Goal: Task Accomplishment & Management: Use online tool/utility

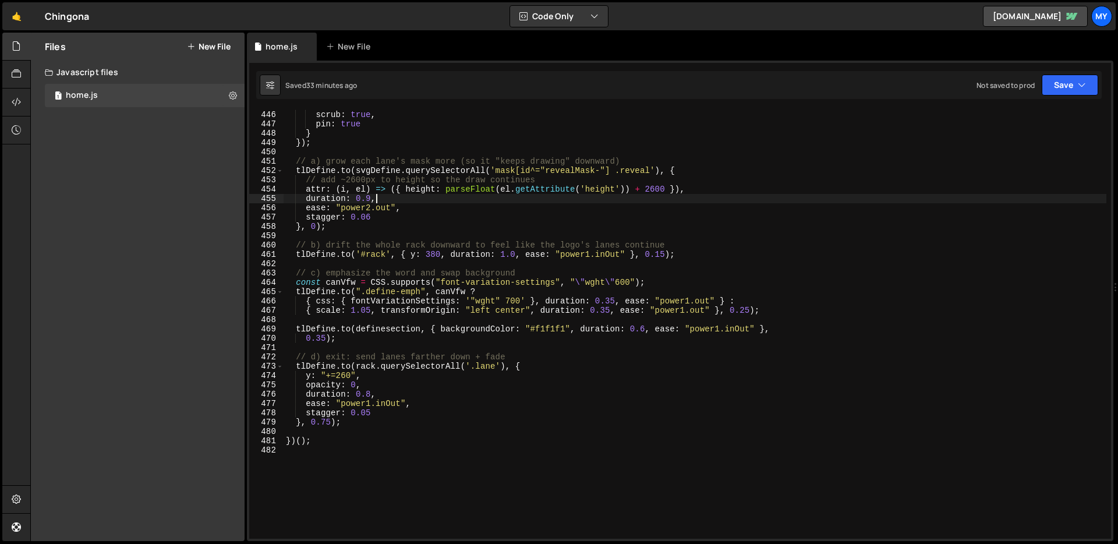
click at [625, 201] on div "end : "+=200%" , scrub : true , pin : true } }) ; // a) grow each lane's mask m…" at bounding box center [695, 325] width 823 height 448
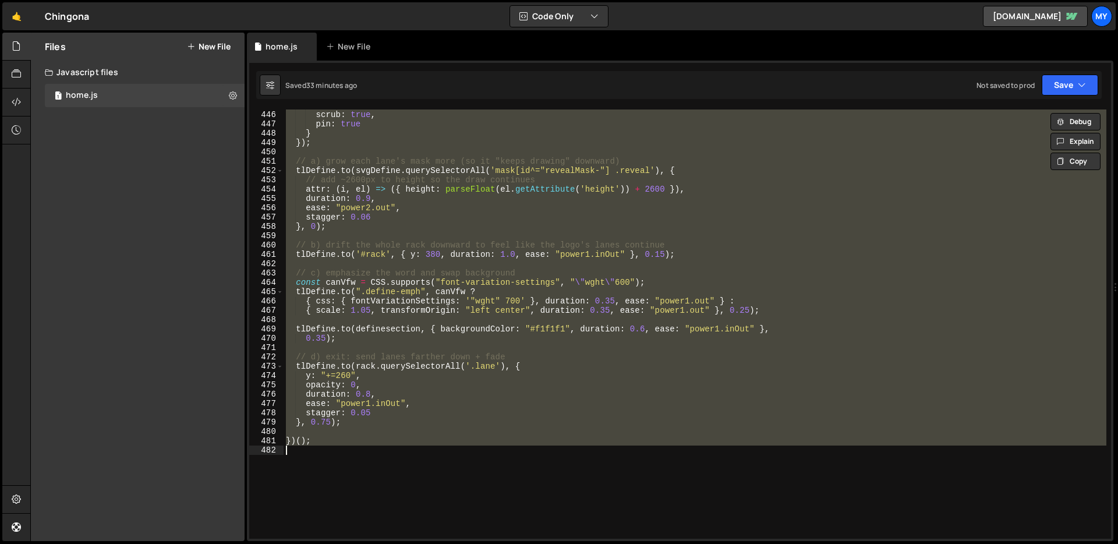
scroll to position [4141, 0]
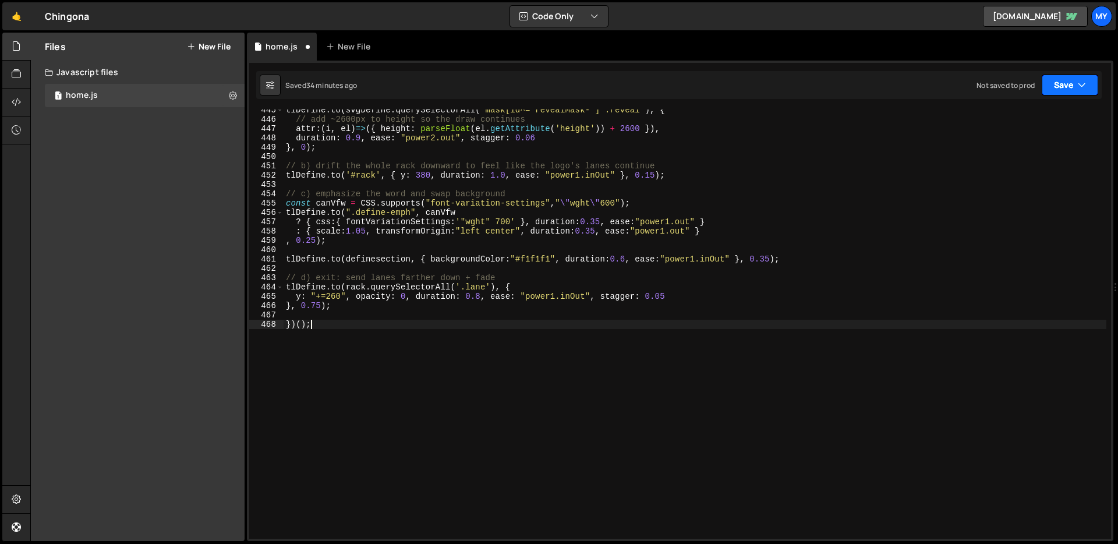
drag, startPoint x: 1075, startPoint y: 88, endPoint x: 1062, endPoint y: 91, distance: 13.3
click at [1074, 88] on button "Save" at bounding box center [1070, 85] width 56 height 21
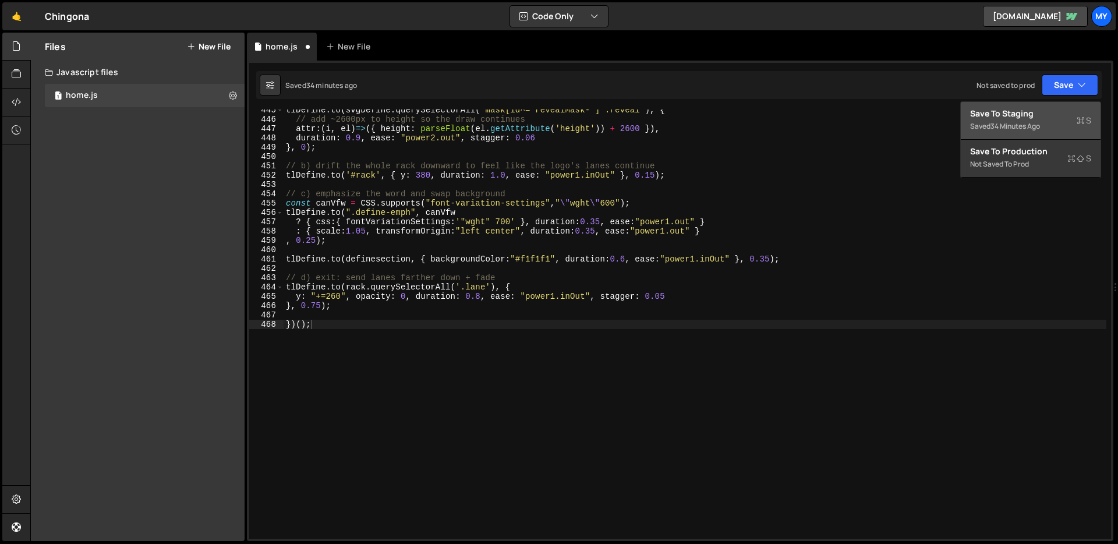
click at [1054, 113] on div "Save to Staging S" at bounding box center [1030, 114] width 121 height 12
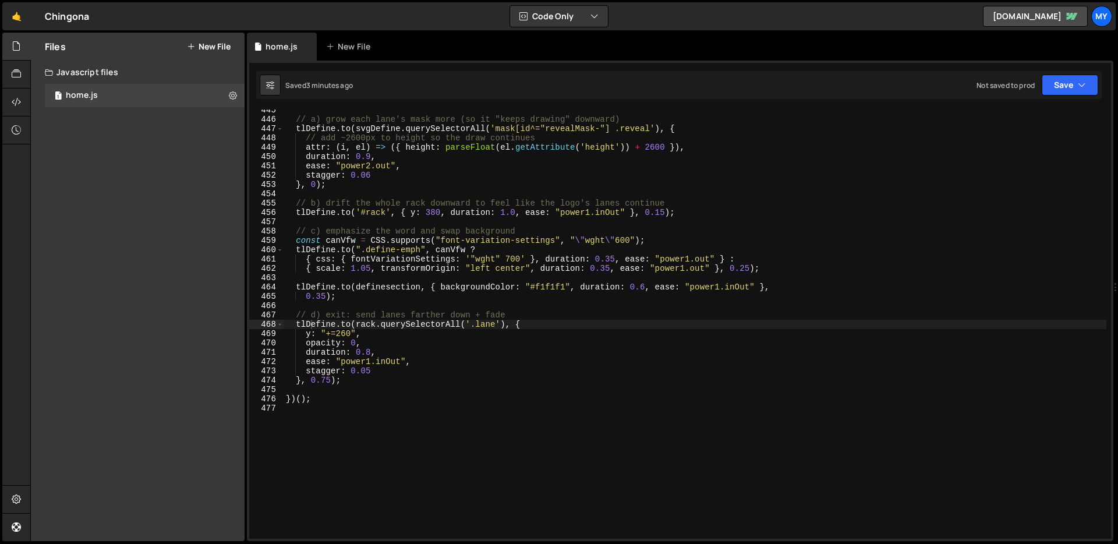
click at [546, 268] on div "// a) grow each lane's mask more (so it "keeps drawing" downward) tlDefine . to…" at bounding box center [695, 329] width 823 height 448
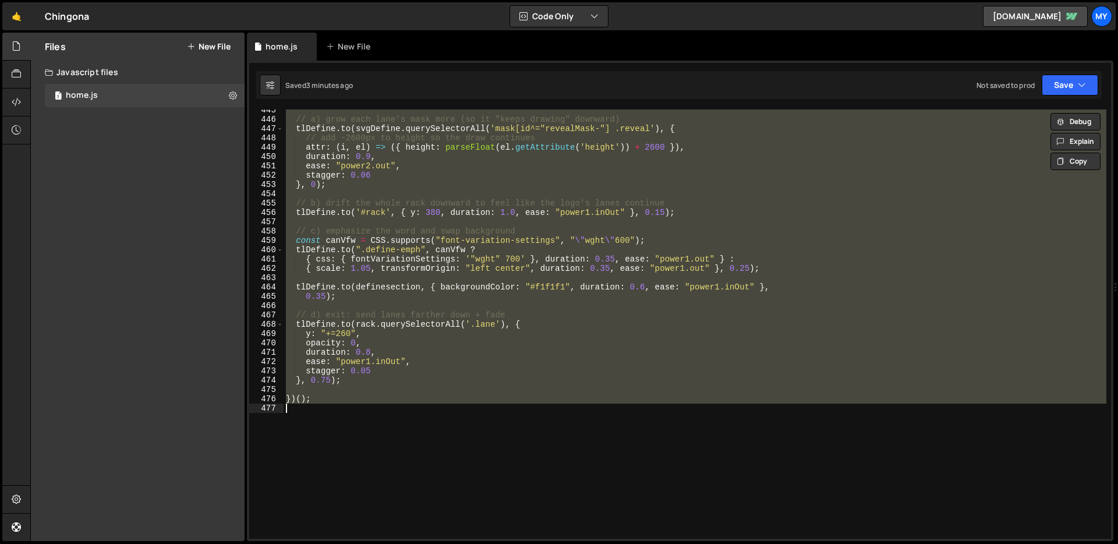
paste textarea
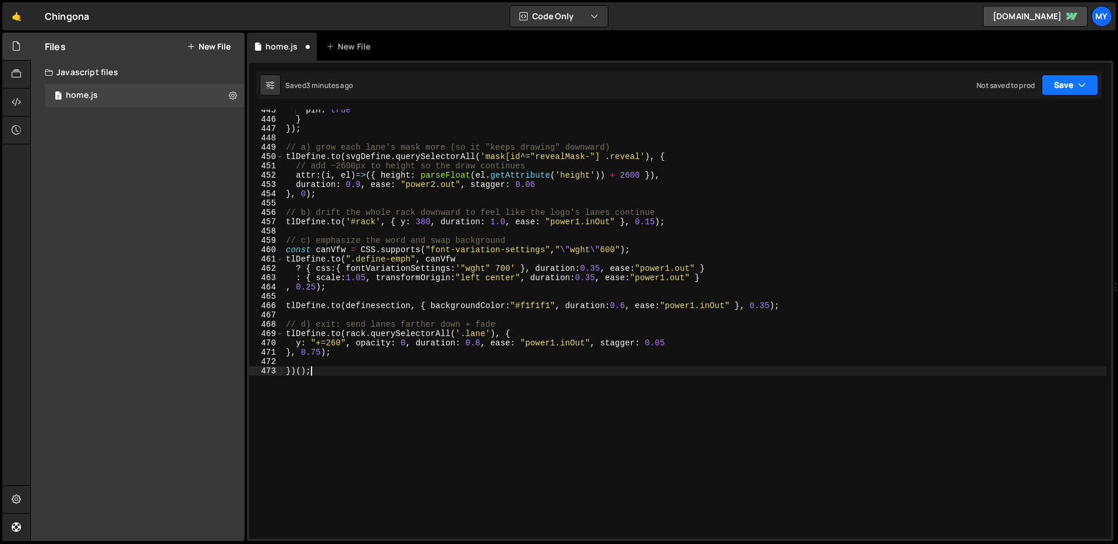
click at [1061, 84] on button "Save" at bounding box center [1070, 85] width 56 height 21
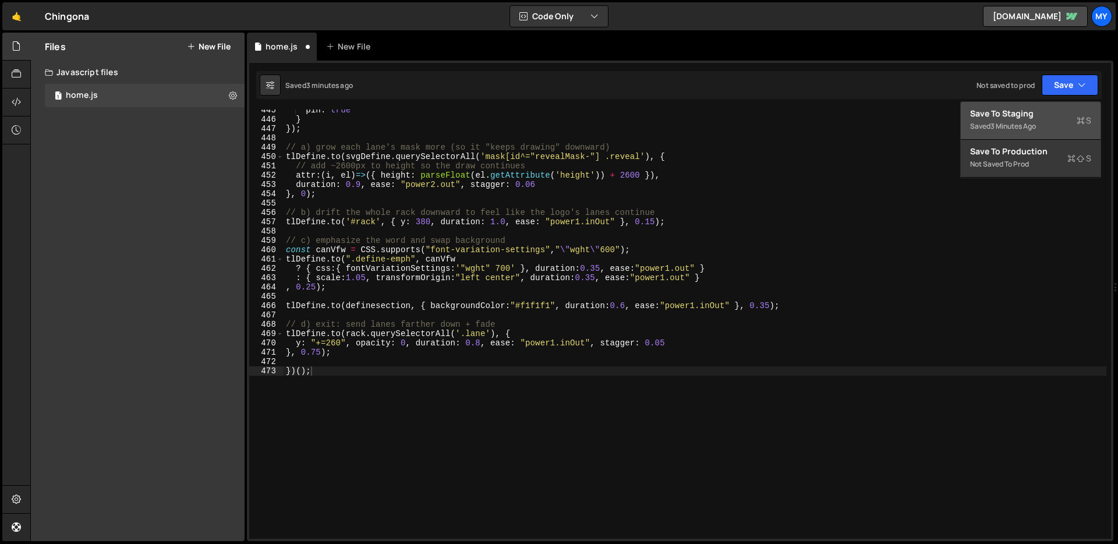
click at [1047, 119] on div "Saved 3 minutes ago" at bounding box center [1030, 126] width 121 height 14
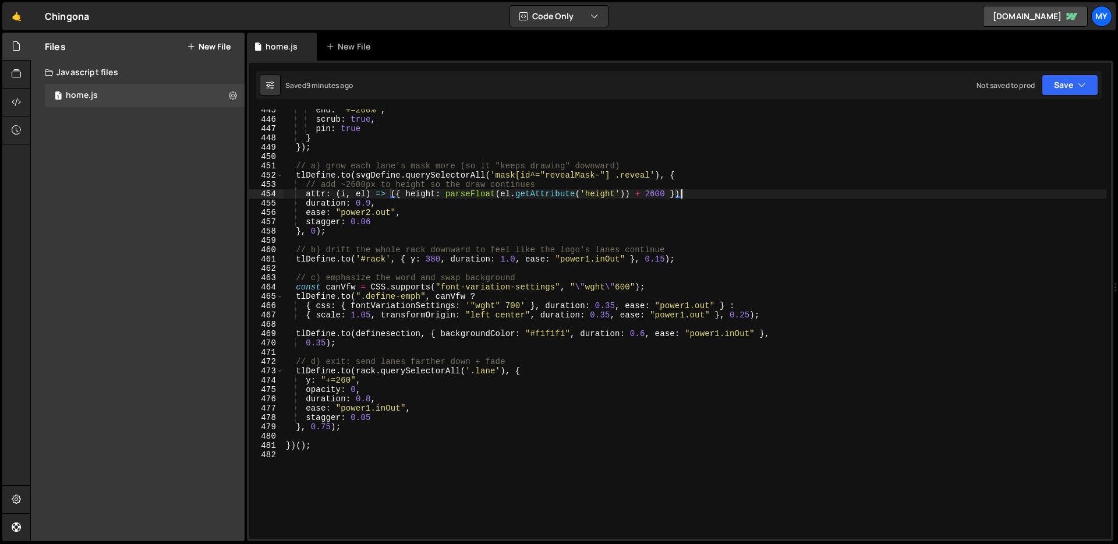
click at [680, 191] on div "end : "+=200%" , scrub : true , pin : true } }) ; // a) grow each lane's mask m…" at bounding box center [695, 329] width 823 height 448
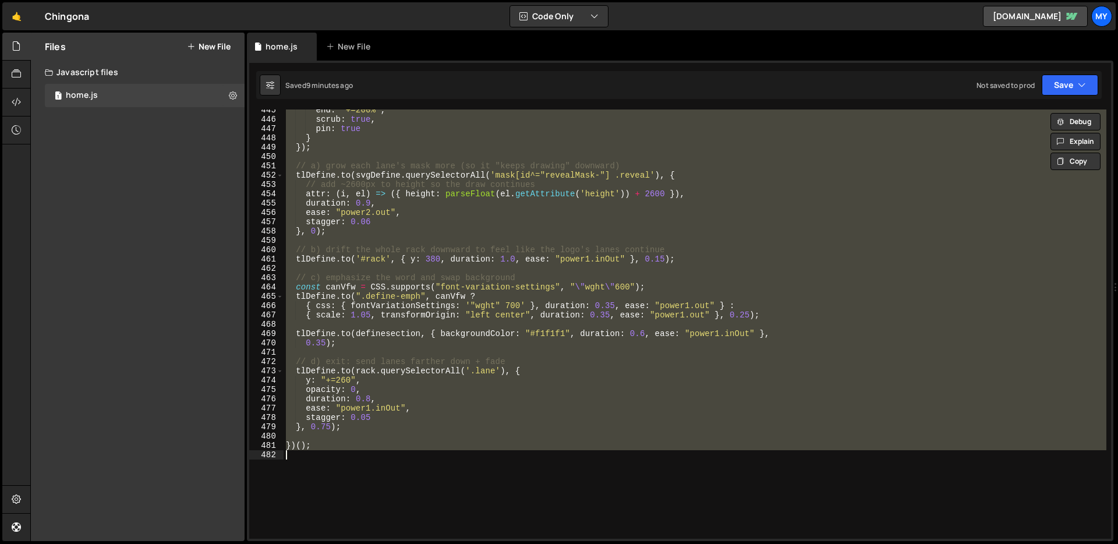
paste textarea
type textarea "})();"
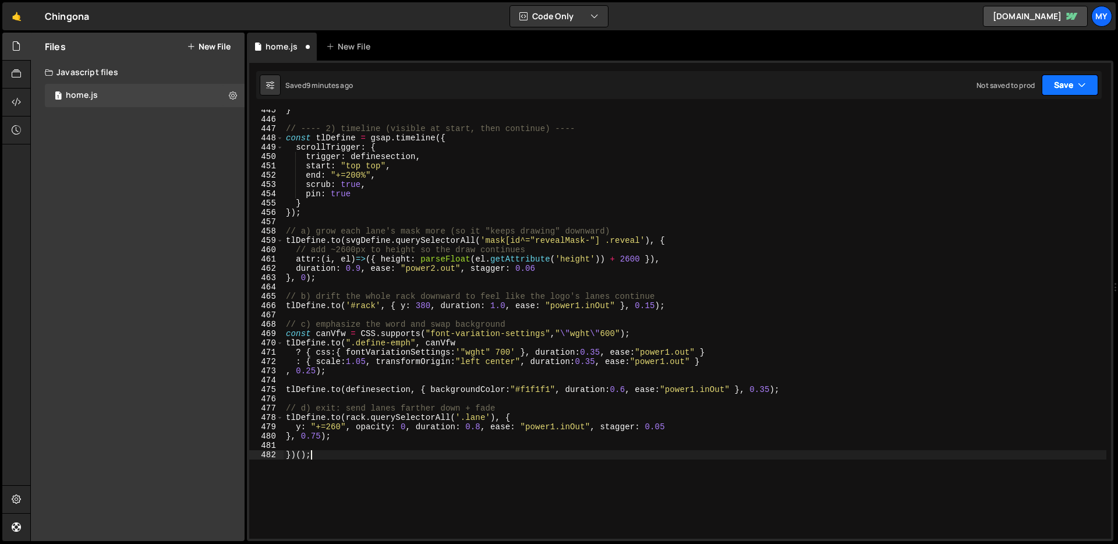
click at [1071, 77] on button "Save" at bounding box center [1070, 85] width 56 height 21
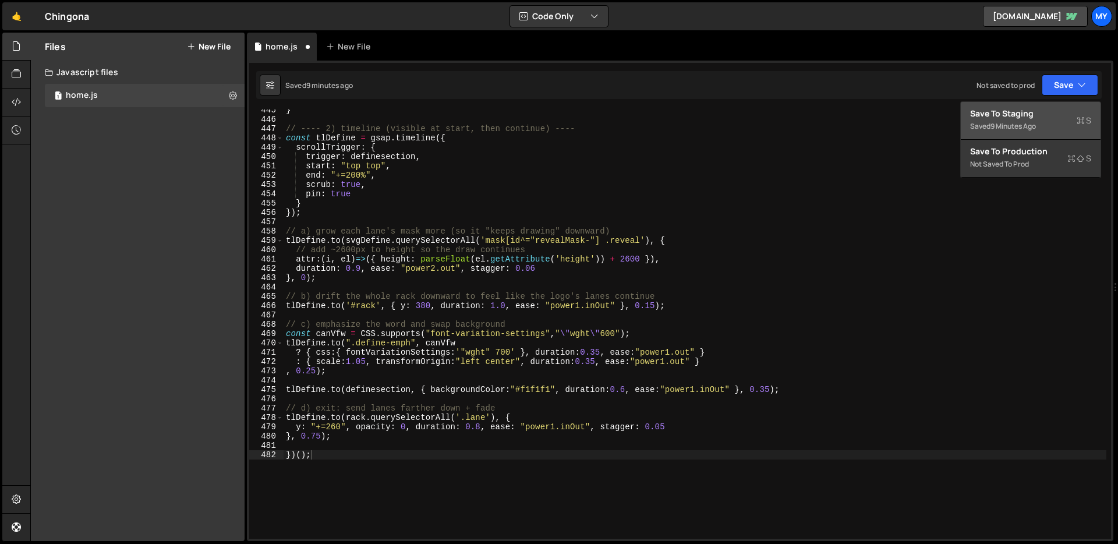
click at [1049, 115] on div "Save to Staging S" at bounding box center [1030, 114] width 121 height 12
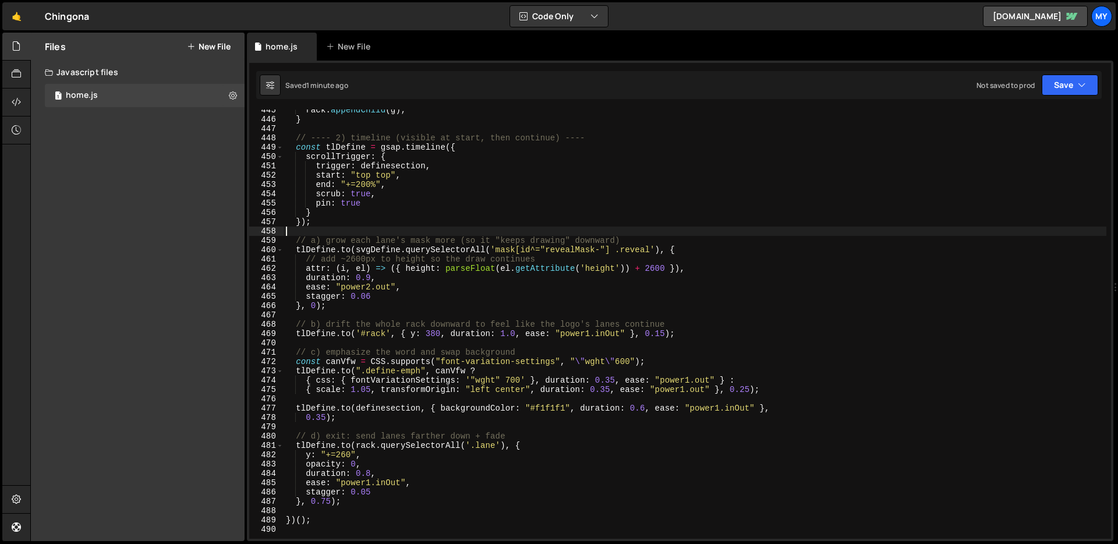
click at [645, 233] on div "rack . appendChild ( g ) ; } // ---- 2) timeline (visible at start, then contin…" at bounding box center [695, 329] width 823 height 448
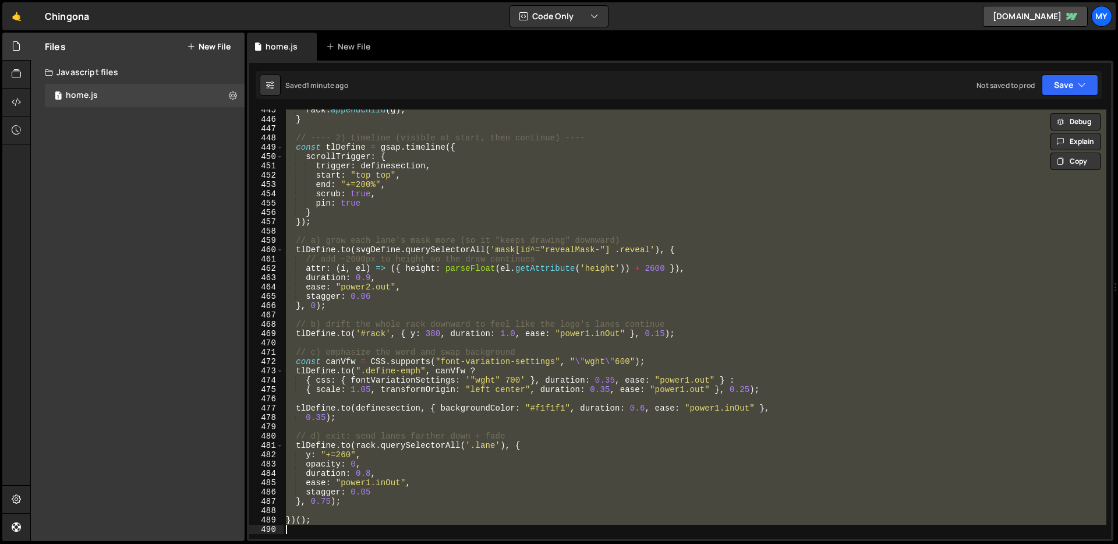
paste textarea
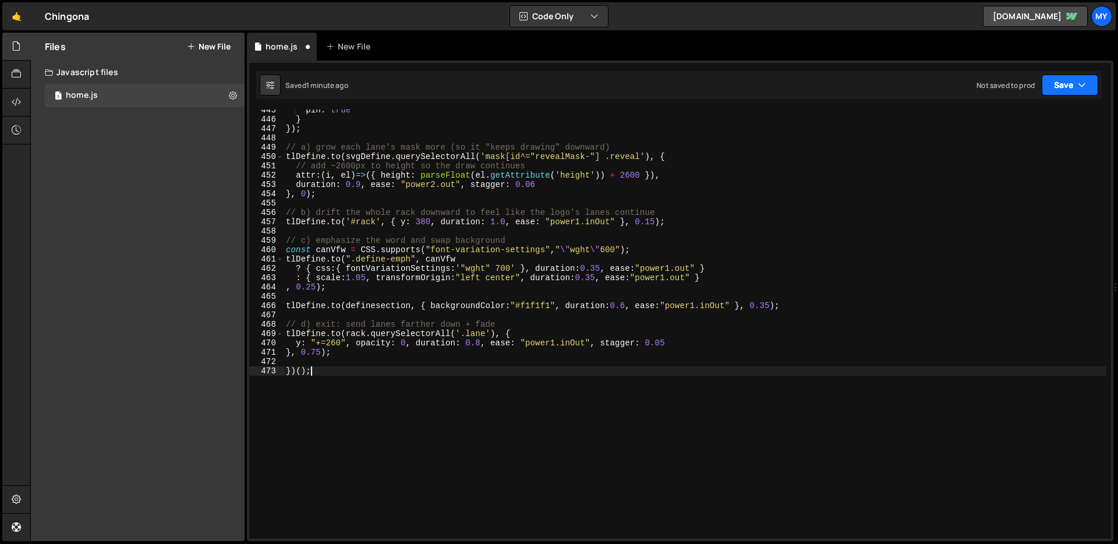
click at [1075, 82] on button "Save" at bounding box center [1070, 85] width 56 height 21
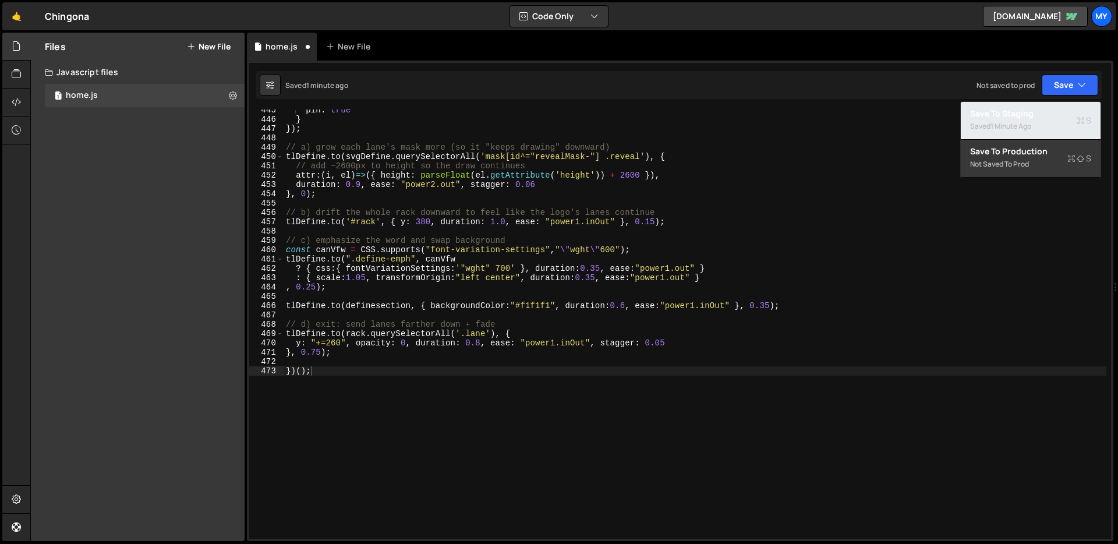
click at [1027, 117] on div "Save to Staging S" at bounding box center [1030, 114] width 121 height 12
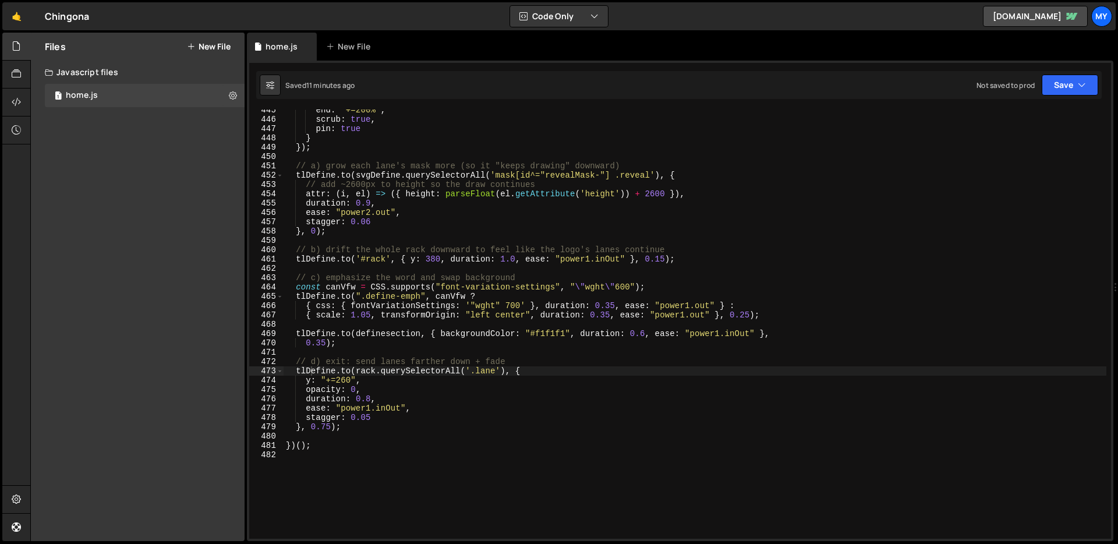
click at [642, 164] on div "end : "+=200%" , scrub : true , pin : true } }) ; // a) grow each lane's mask m…" at bounding box center [695, 329] width 823 height 448
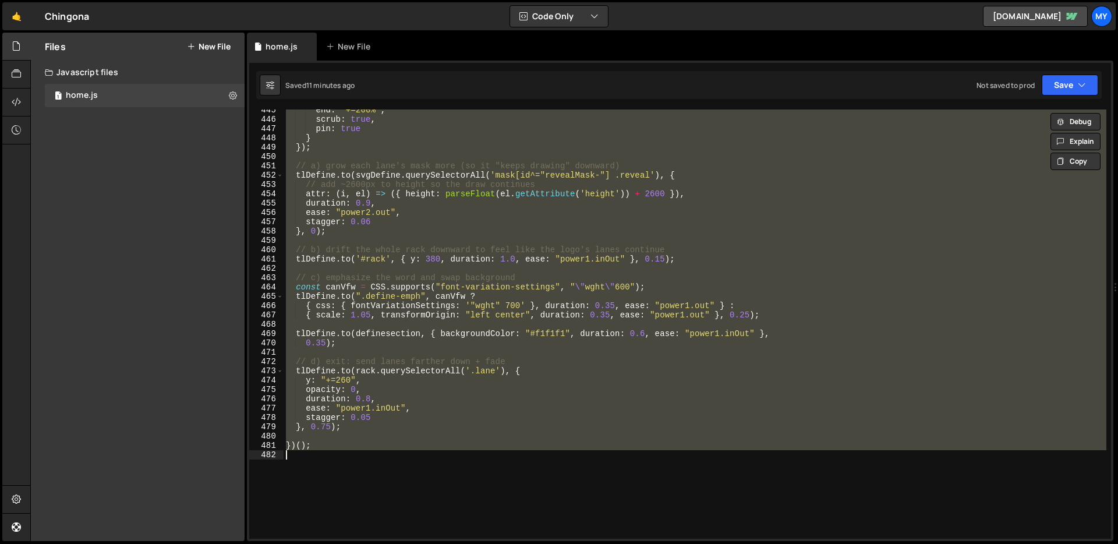
paste textarea
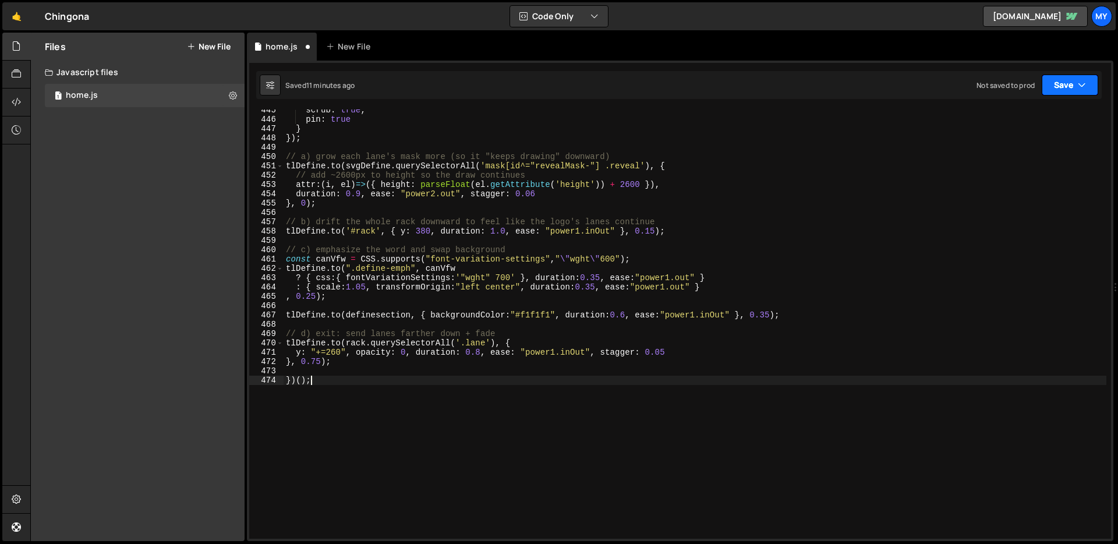
drag, startPoint x: 1061, startPoint y: 80, endPoint x: 1057, endPoint y: 89, distance: 9.6
click at [1061, 81] on button "Save" at bounding box center [1070, 85] width 56 height 21
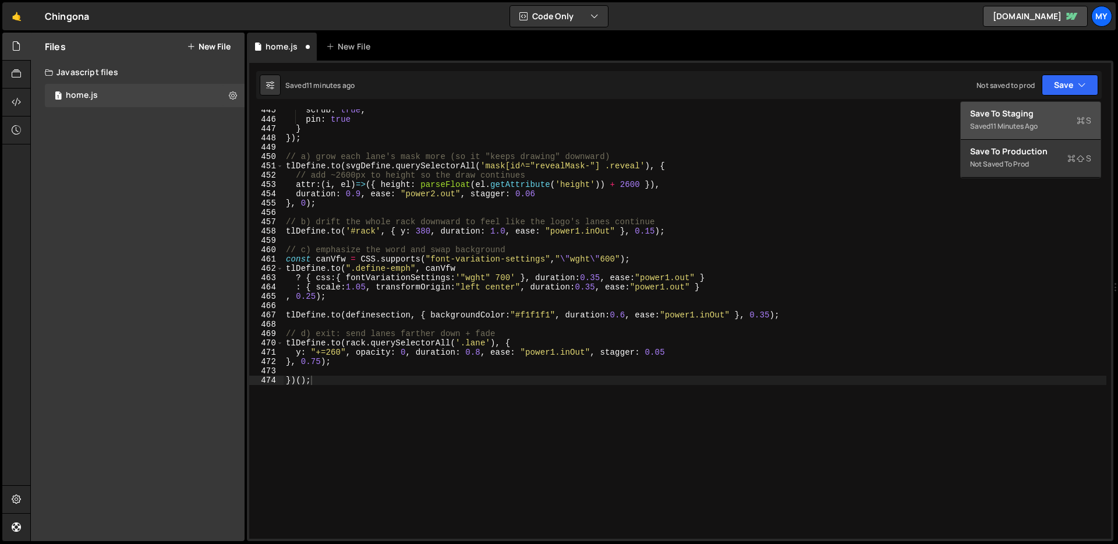
click at [1047, 114] on div "Save to Staging S" at bounding box center [1030, 114] width 121 height 12
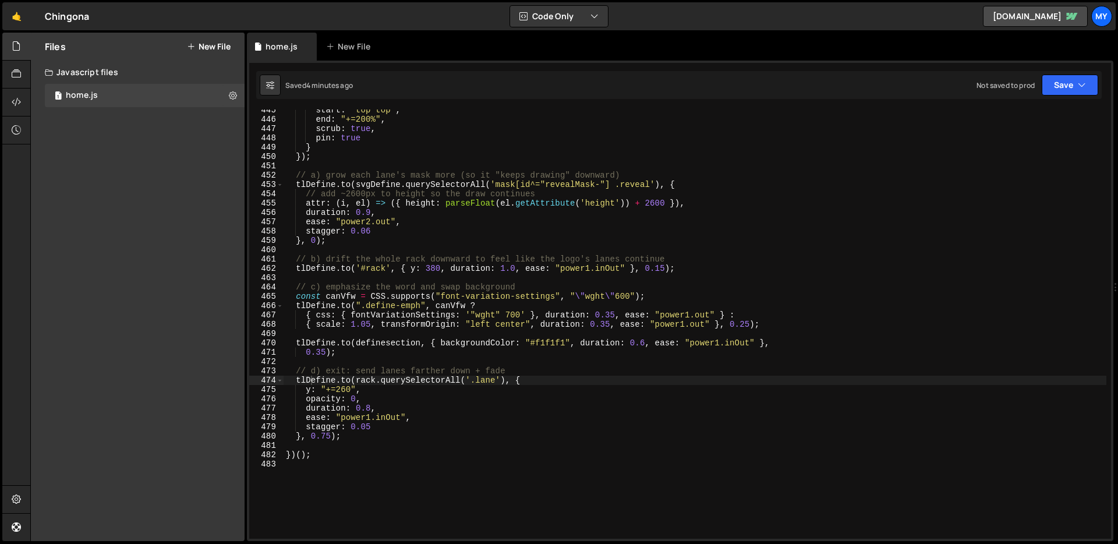
click at [584, 172] on div "start : "top top" , end : "+=200%" , scrub : true , pin : true } }) ; // a) gro…" at bounding box center [695, 329] width 823 height 448
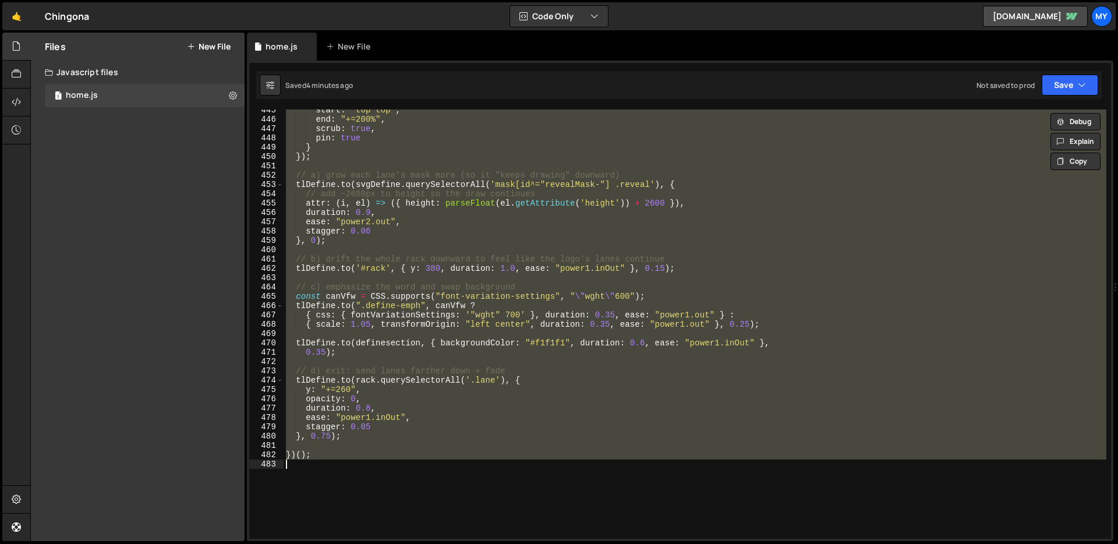
paste textarea
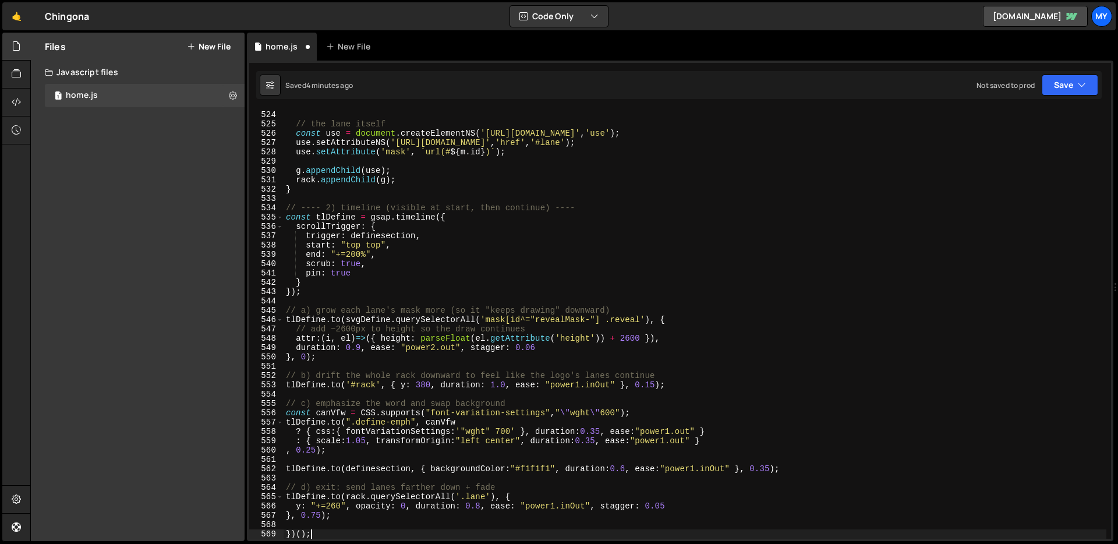
scroll to position [4872, 0]
click at [1056, 81] on button "Save" at bounding box center [1070, 85] width 56 height 21
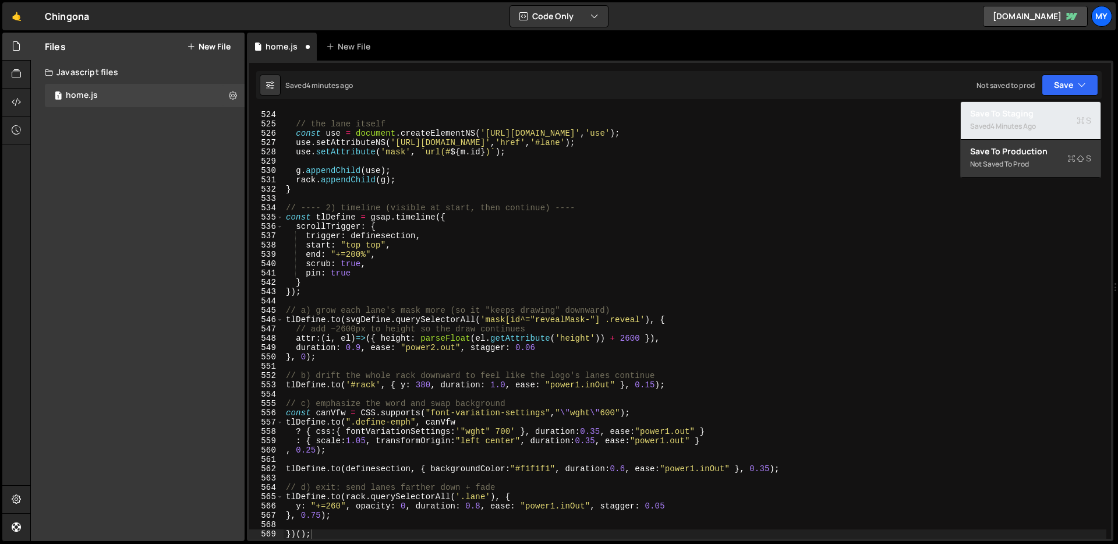
click at [1038, 112] on div "Save to Staging S" at bounding box center [1030, 114] width 121 height 12
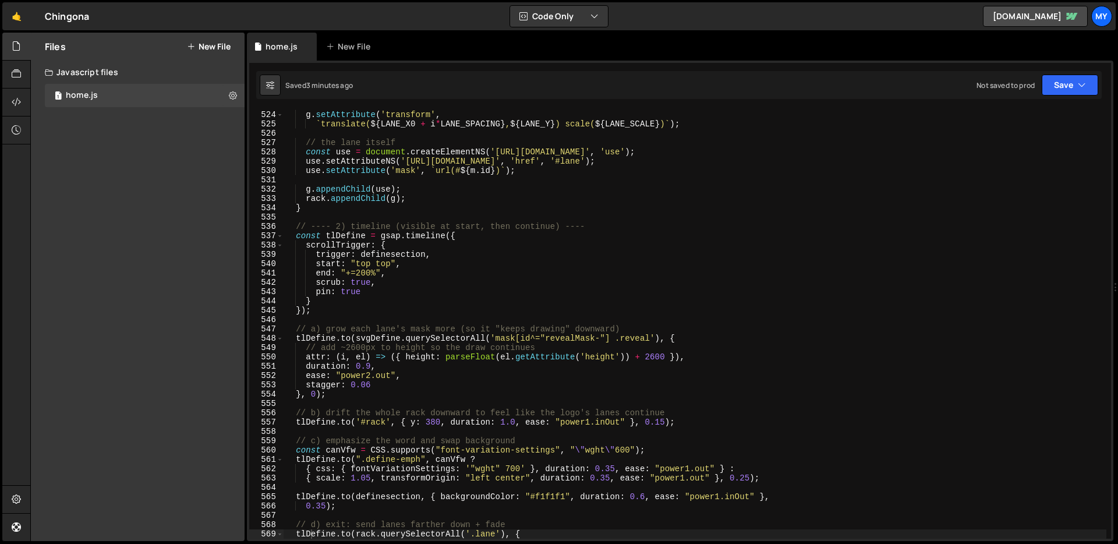
click at [504, 170] on div "g . setAttribute ( 'class' , 'lane' ) ; g . setAttribute ( 'transform' , ` tran…" at bounding box center [695, 325] width 823 height 448
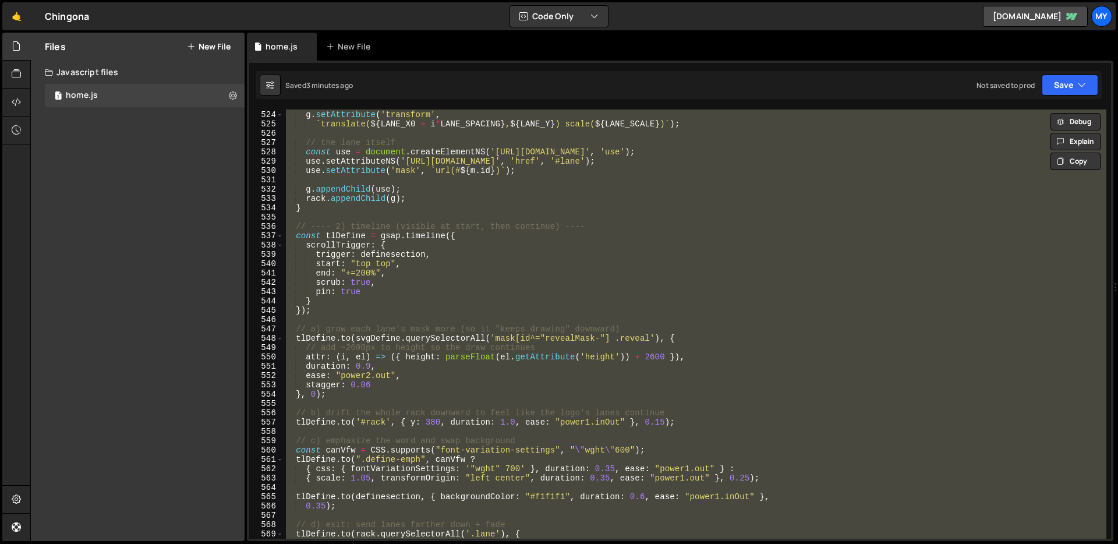
paste textarea
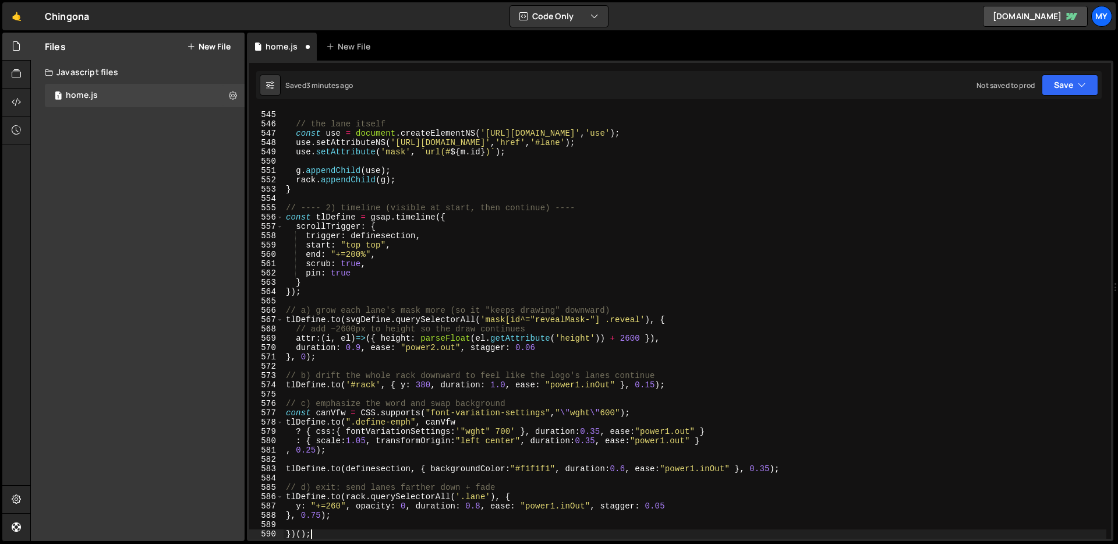
scroll to position [5067, 0]
drag, startPoint x: 1073, startPoint y: 85, endPoint x: 1050, endPoint y: 83, distance: 22.8
click at [1073, 85] on button "Save" at bounding box center [1070, 85] width 56 height 21
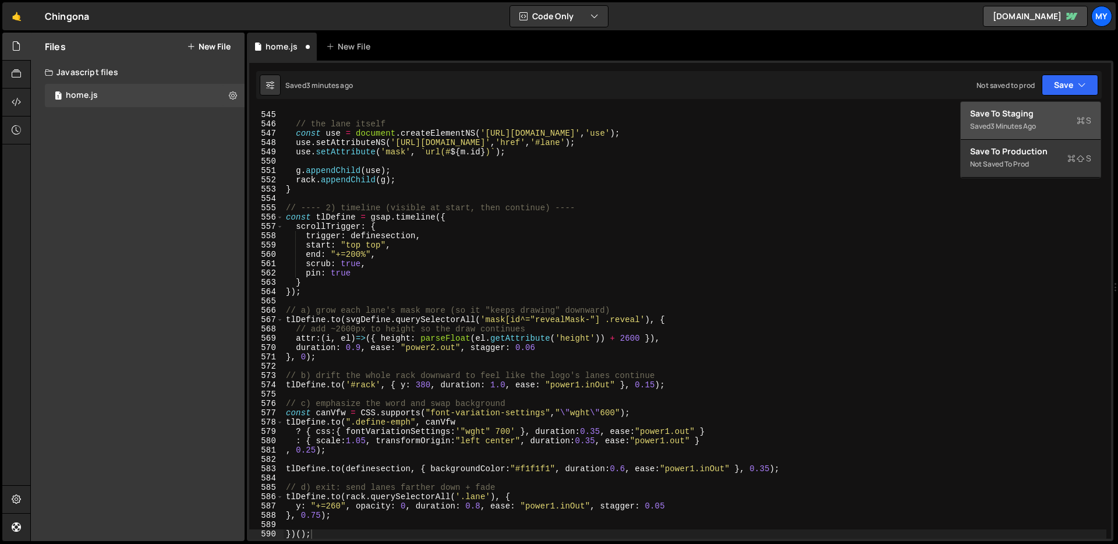
click at [1017, 111] on div "Save to Staging S" at bounding box center [1030, 114] width 121 height 12
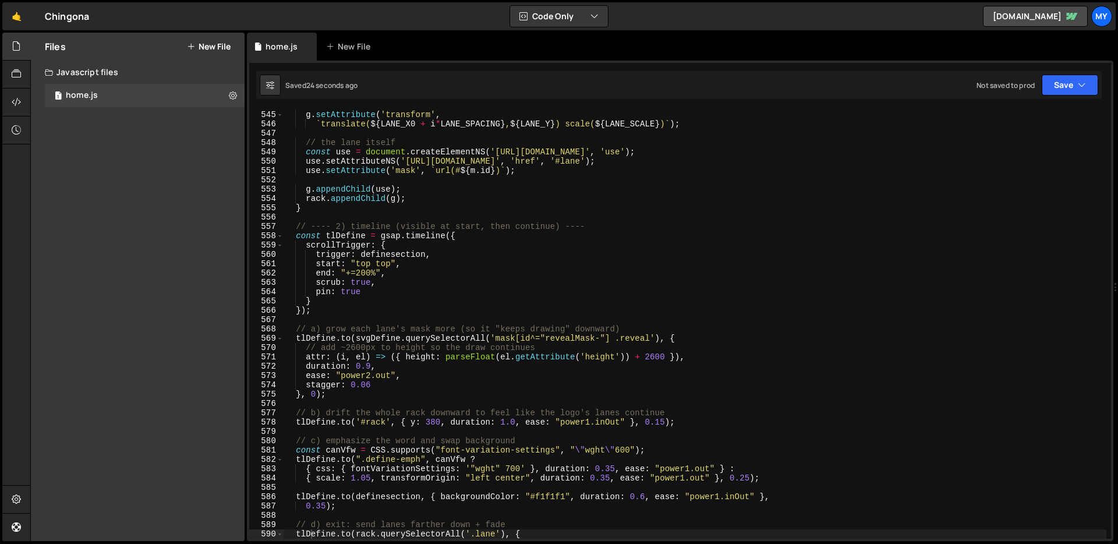
click at [562, 206] on div "g . setAttribute ( 'class' , 'lane' ) ; g . setAttribute ( 'transform' , ` tran…" at bounding box center [695, 325] width 823 height 448
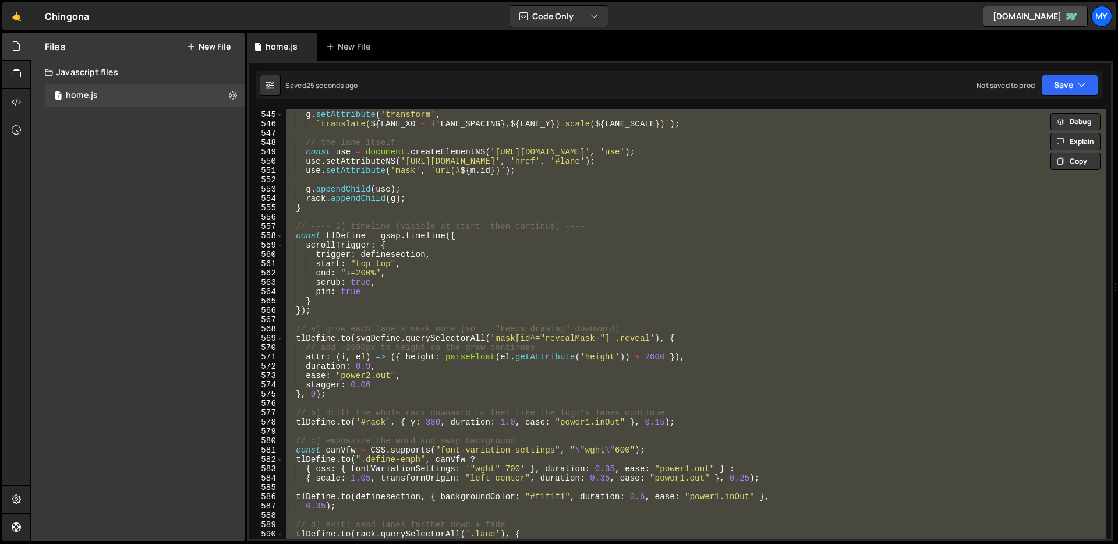
paste textarea
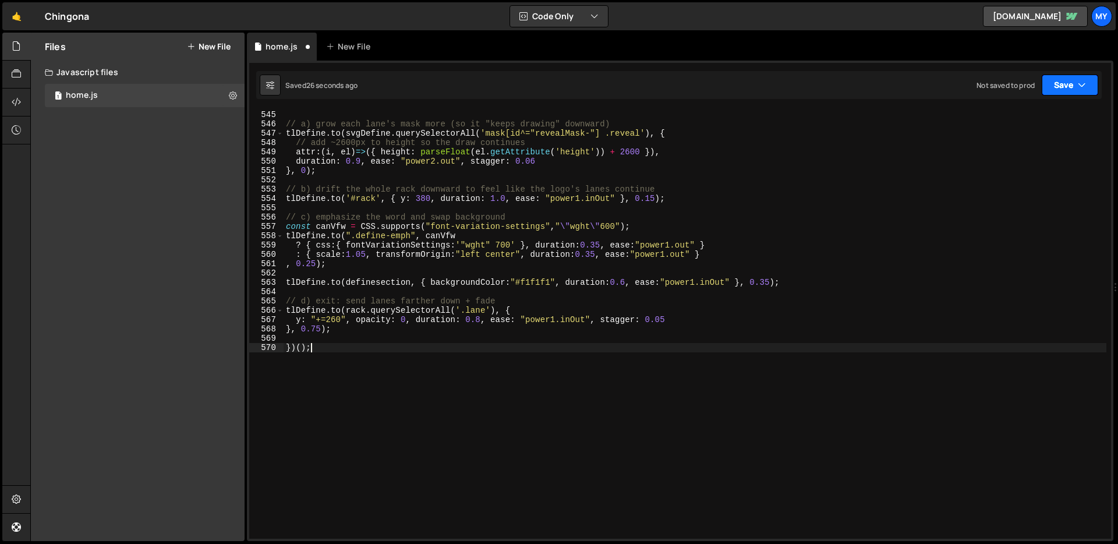
click at [1059, 84] on button "Save" at bounding box center [1070, 85] width 56 height 21
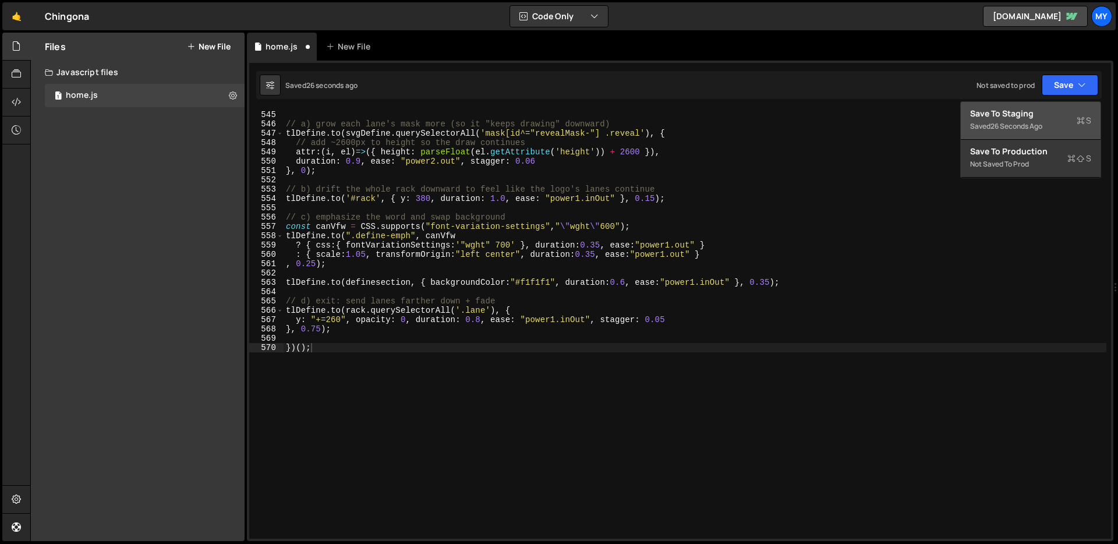
click at [1053, 108] on div "Save to Staging S" at bounding box center [1030, 114] width 121 height 12
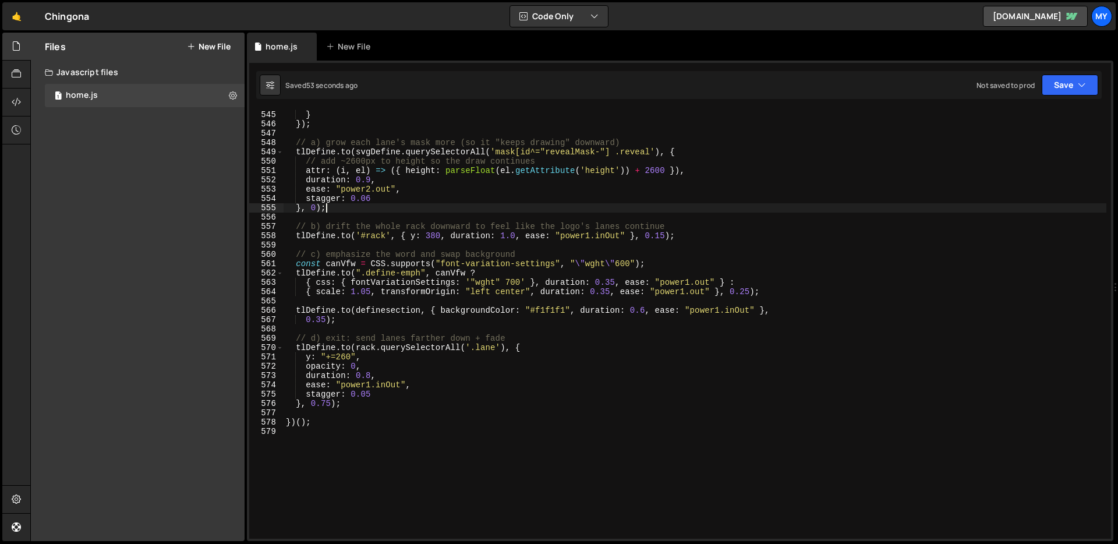
click at [589, 206] on div "pin : true } }) ; // a) grow each lane's mask more (so it "keeps drawing" downw…" at bounding box center [695, 325] width 823 height 448
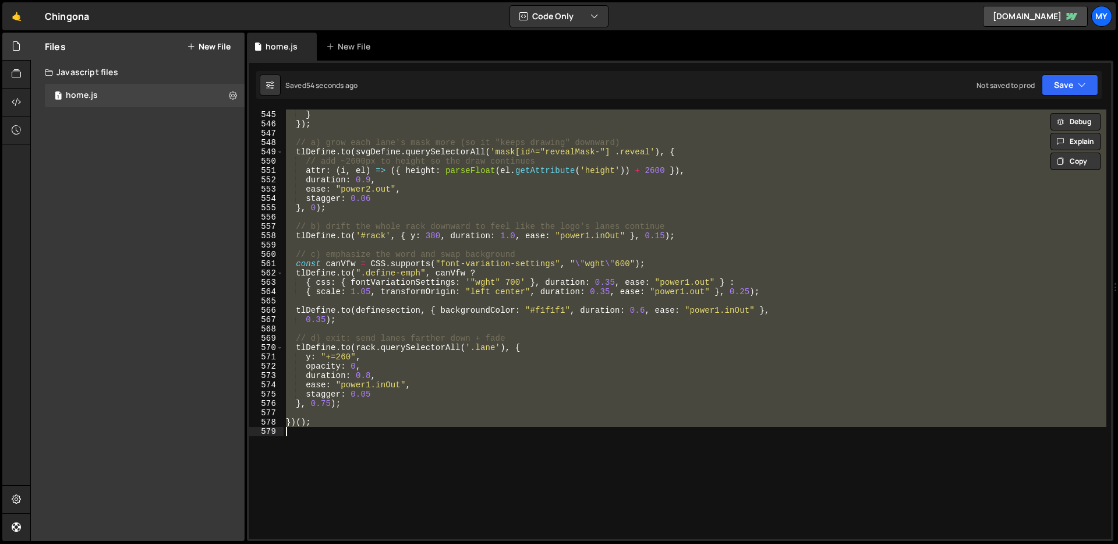
paste textarea
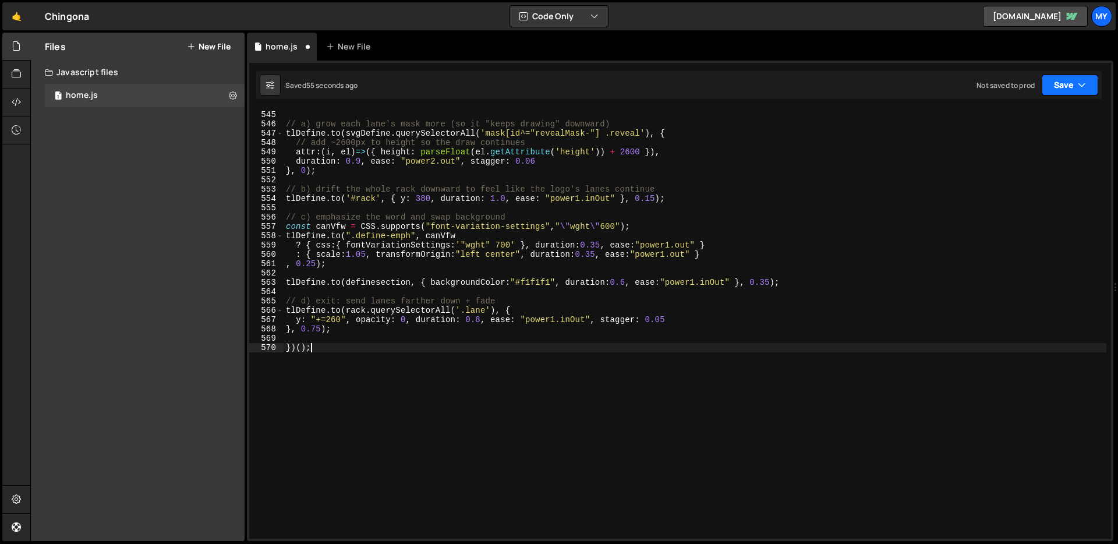
drag, startPoint x: 1056, startPoint y: 88, endPoint x: 1043, endPoint y: 105, distance: 21.2
click at [1056, 88] on button "Save" at bounding box center [1070, 85] width 56 height 21
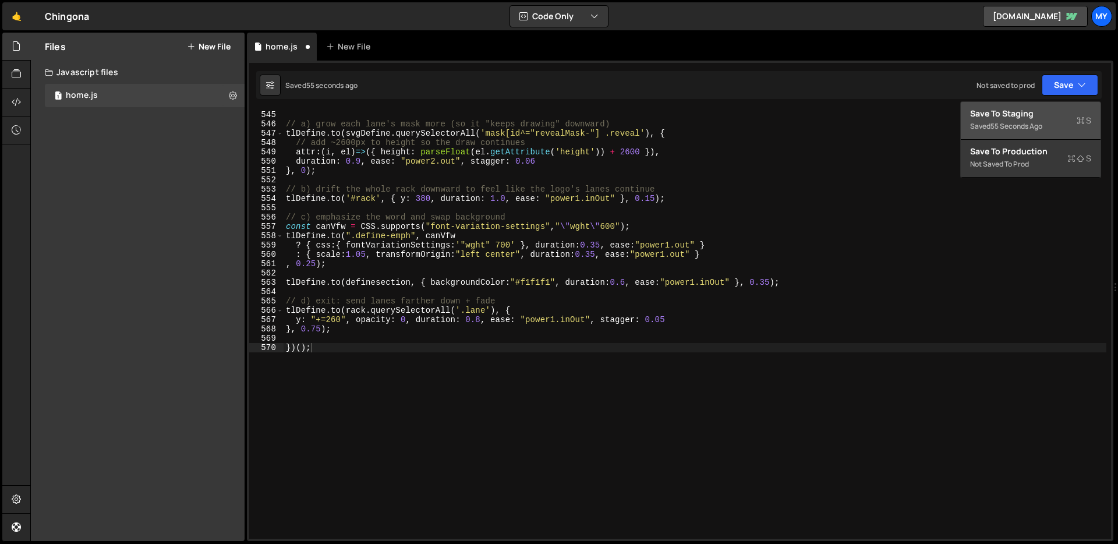
click at [1030, 115] on div "Save to Staging S" at bounding box center [1030, 114] width 121 height 12
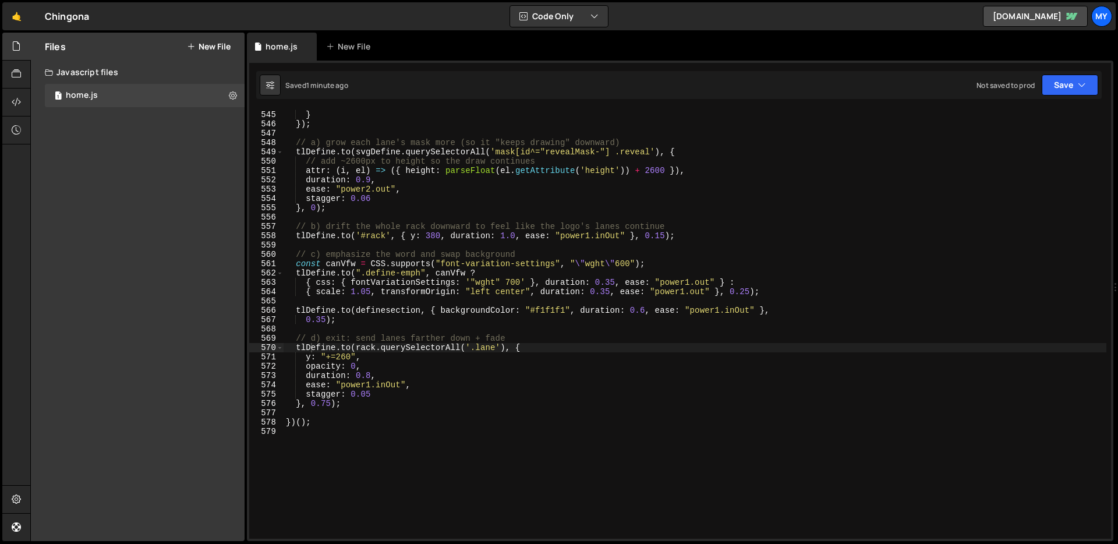
click at [591, 156] on div "pin : true } }) ; // a) grow each lane's mask more (so it "keeps drawing" downw…" at bounding box center [695, 325] width 823 height 448
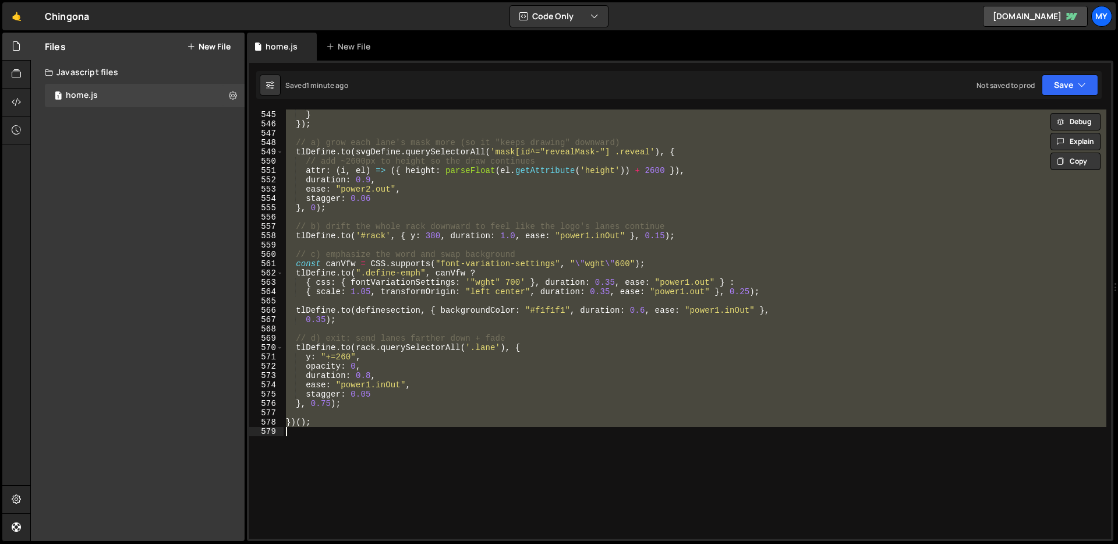
paste textarea
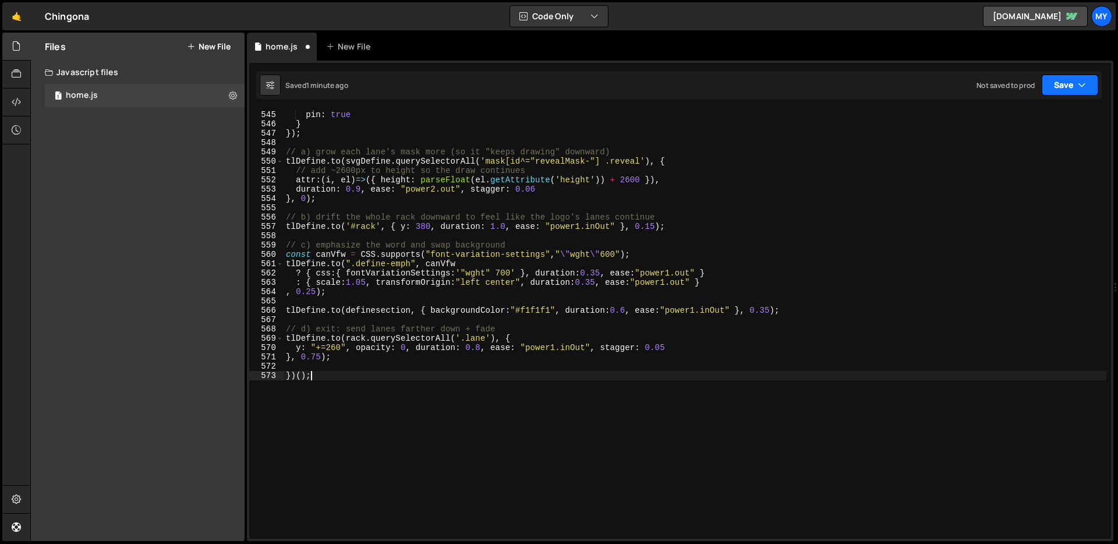
drag, startPoint x: 1086, startPoint y: 79, endPoint x: 1061, endPoint y: 85, distance: 25.7
click at [1086, 79] on button "Save" at bounding box center [1070, 85] width 56 height 21
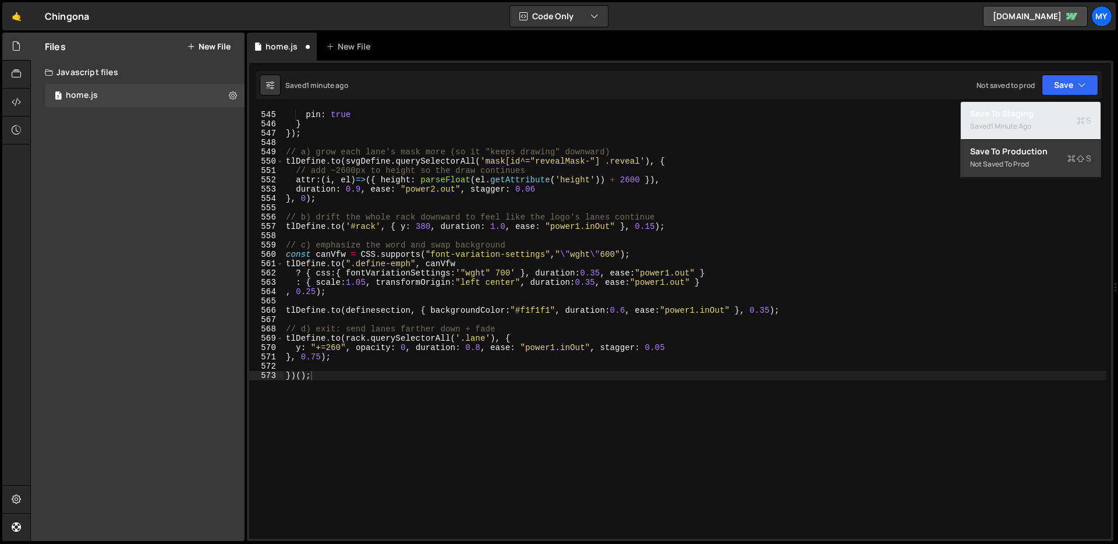
click at [1027, 109] on div "Save to Staging S" at bounding box center [1030, 114] width 121 height 12
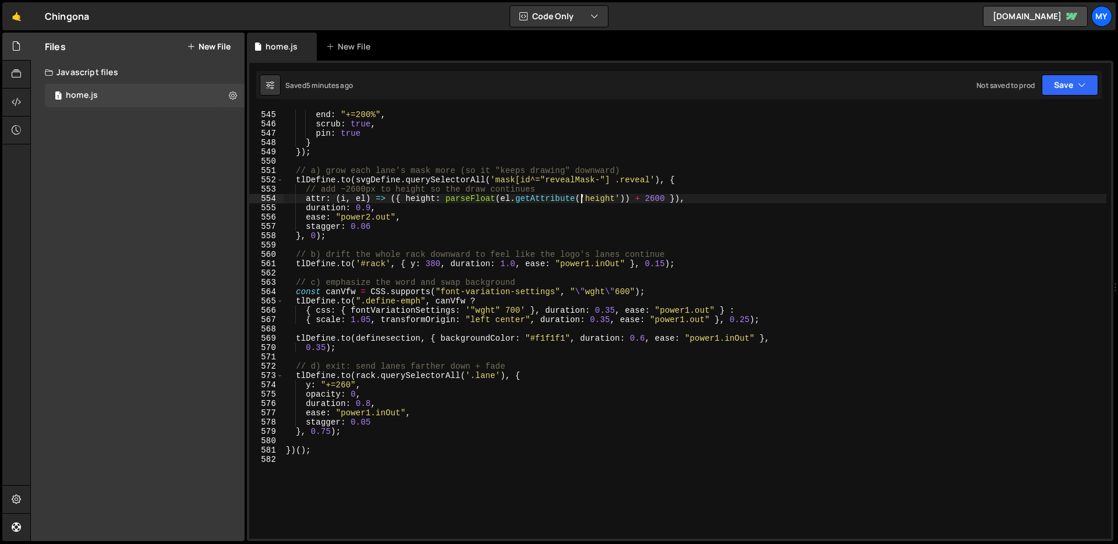
click at [579, 196] on div "start : "top top" , end : "+=200%" , scrub : true , pin : true } }) ; // a) gro…" at bounding box center [695, 325] width 823 height 448
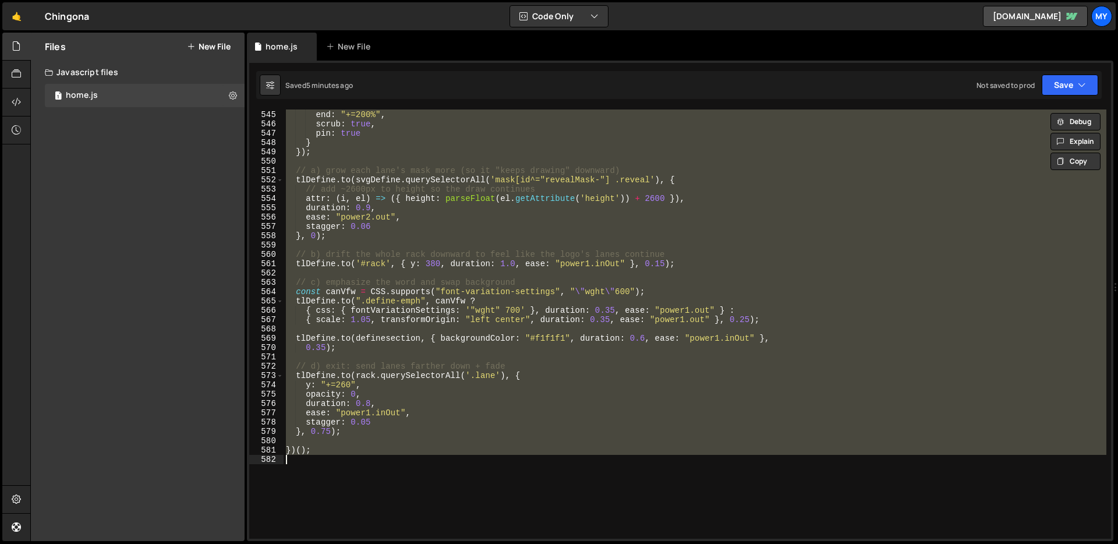
paste textarea
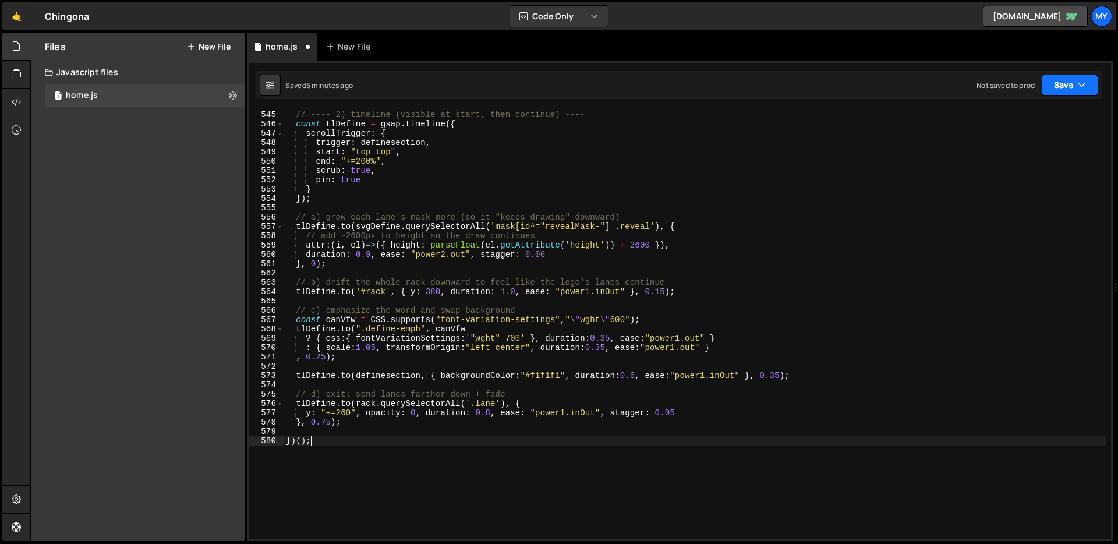
click at [1072, 89] on button "Save" at bounding box center [1070, 85] width 56 height 21
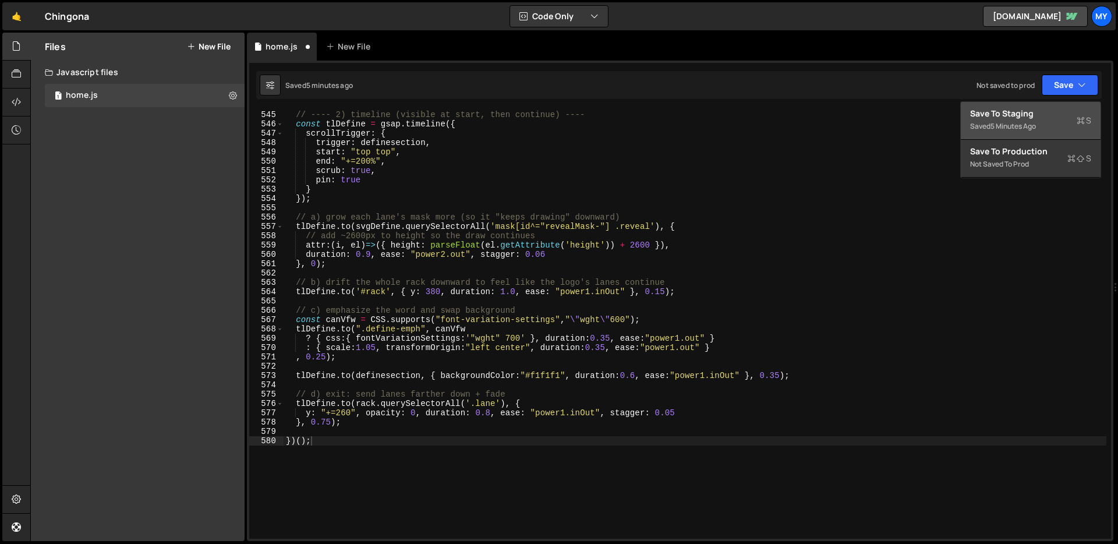
click at [1035, 114] on div "Save to Staging S" at bounding box center [1030, 114] width 121 height 12
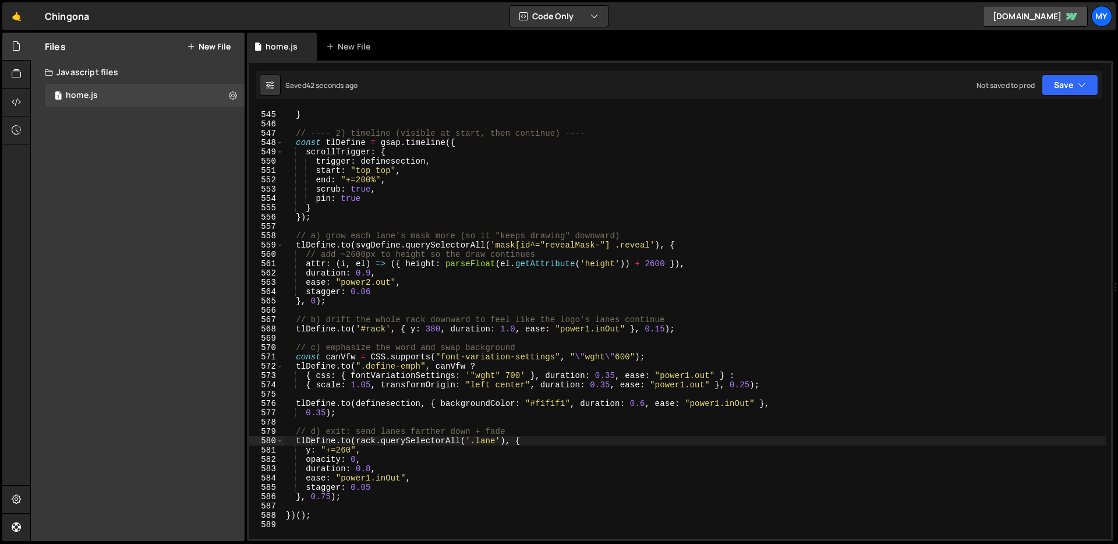
click at [625, 236] on div "rack . appendChild ( g ) ; } // ---- 2) timeline (visible at start, then contin…" at bounding box center [695, 325] width 823 height 448
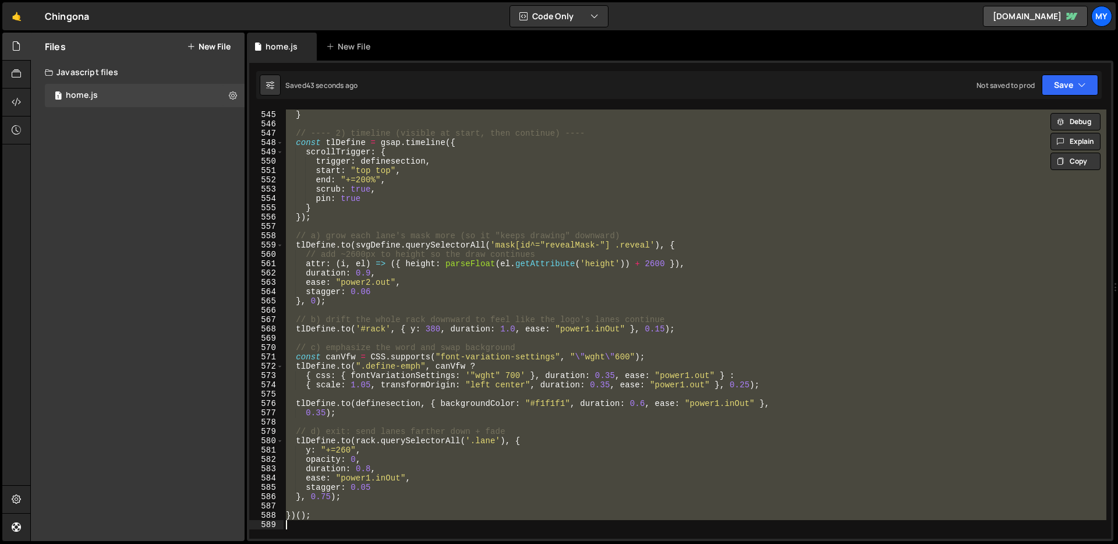
paste textarea
type textarea "})();"
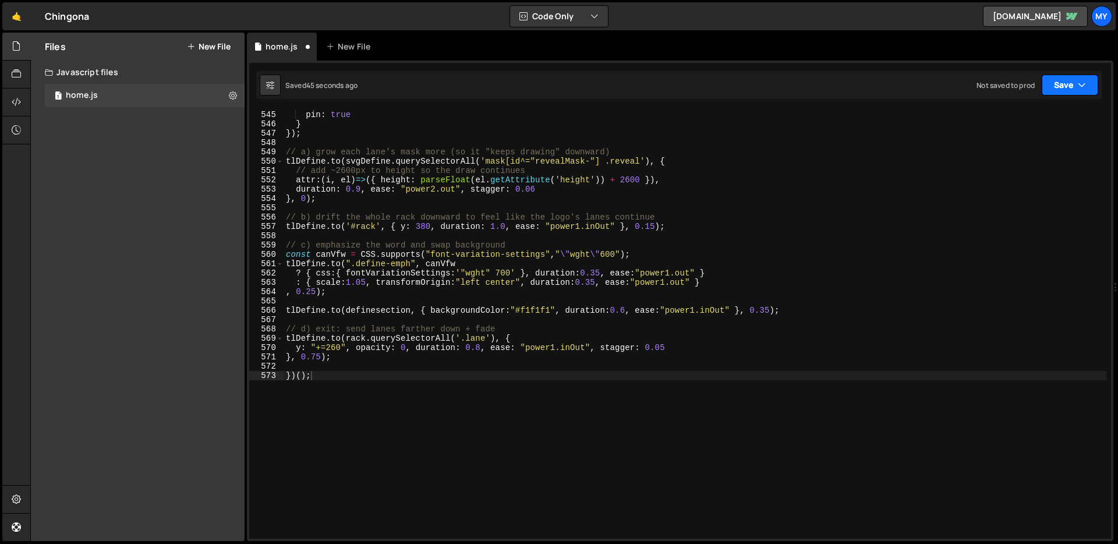
drag, startPoint x: 1070, startPoint y: 87, endPoint x: 1045, endPoint y: 95, distance: 26.0
click at [1069, 87] on button "Save" at bounding box center [1070, 85] width 56 height 21
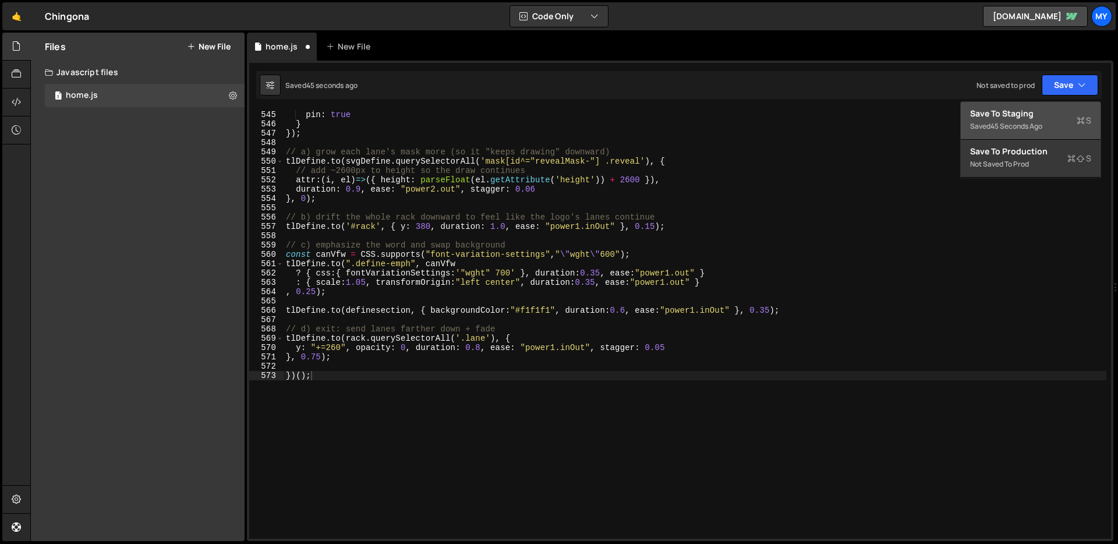
click at [1029, 113] on div "Save to Staging S" at bounding box center [1030, 114] width 121 height 12
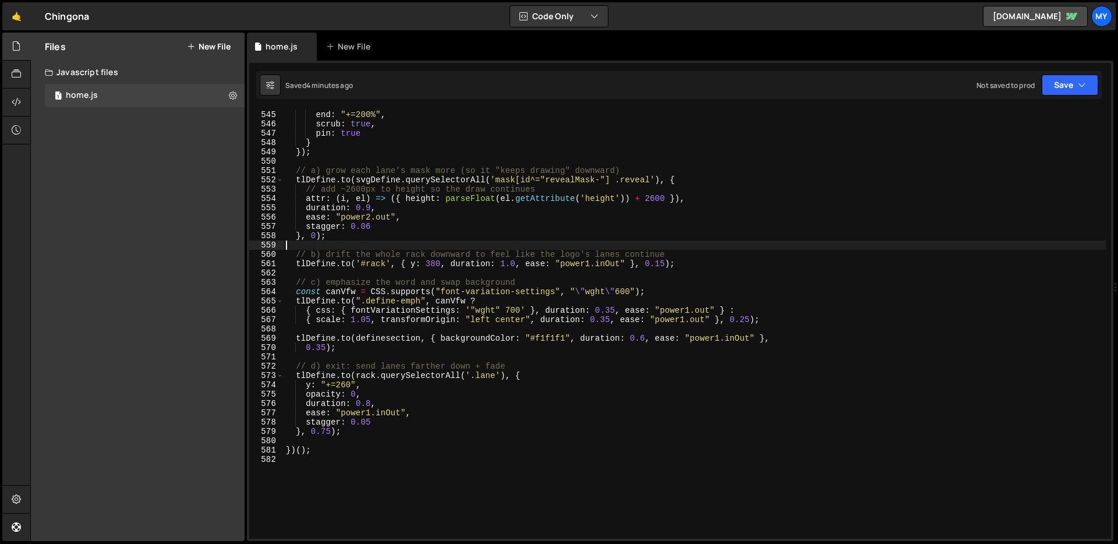
click at [522, 242] on div "start : "top top" , end : "+=200%" , scrub : true , pin : true } }) ; // a) gro…" at bounding box center [695, 325] width 823 height 448
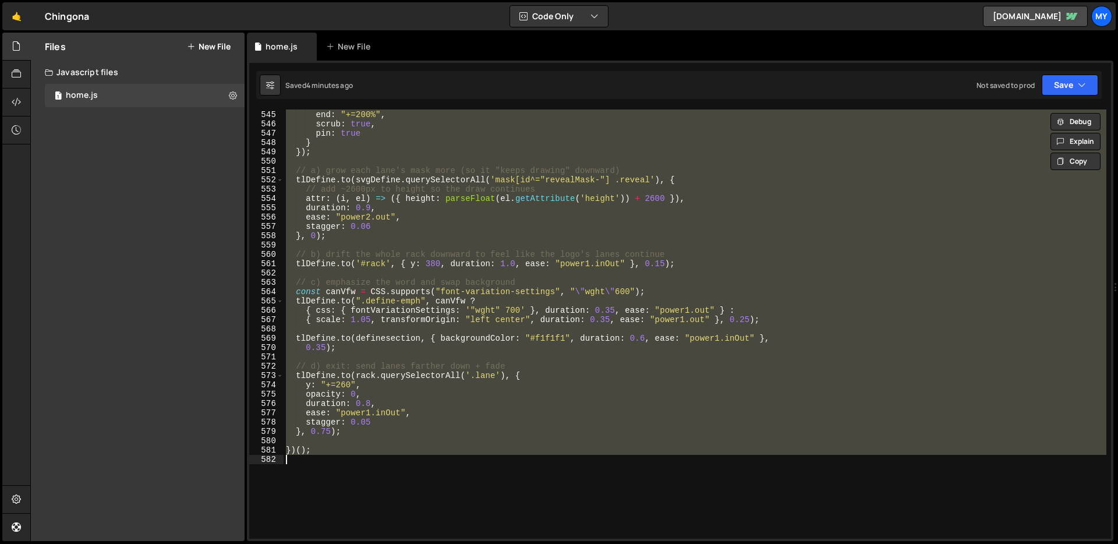
paste textarea
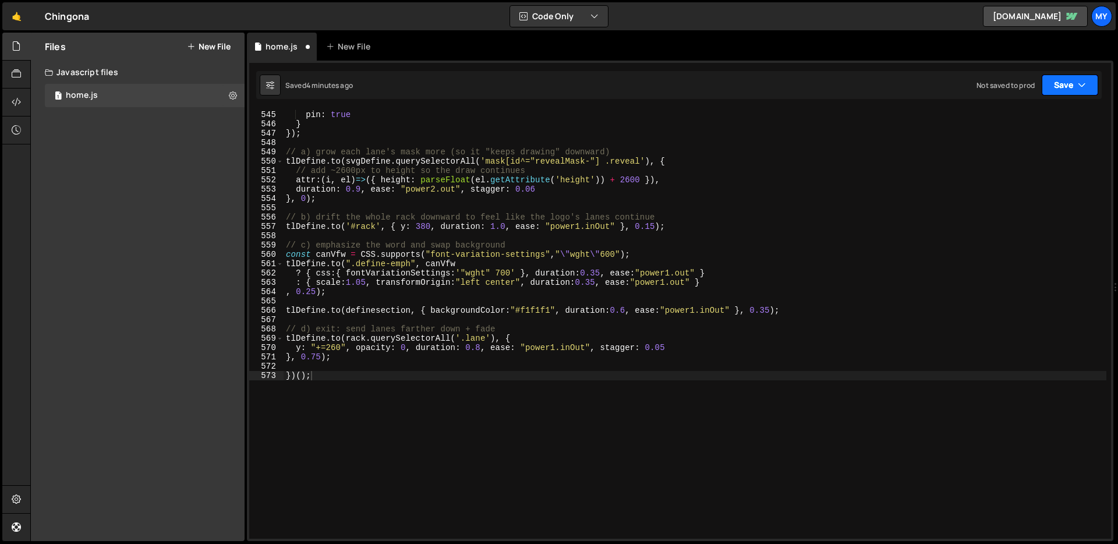
click at [1069, 79] on button "Save" at bounding box center [1070, 85] width 56 height 21
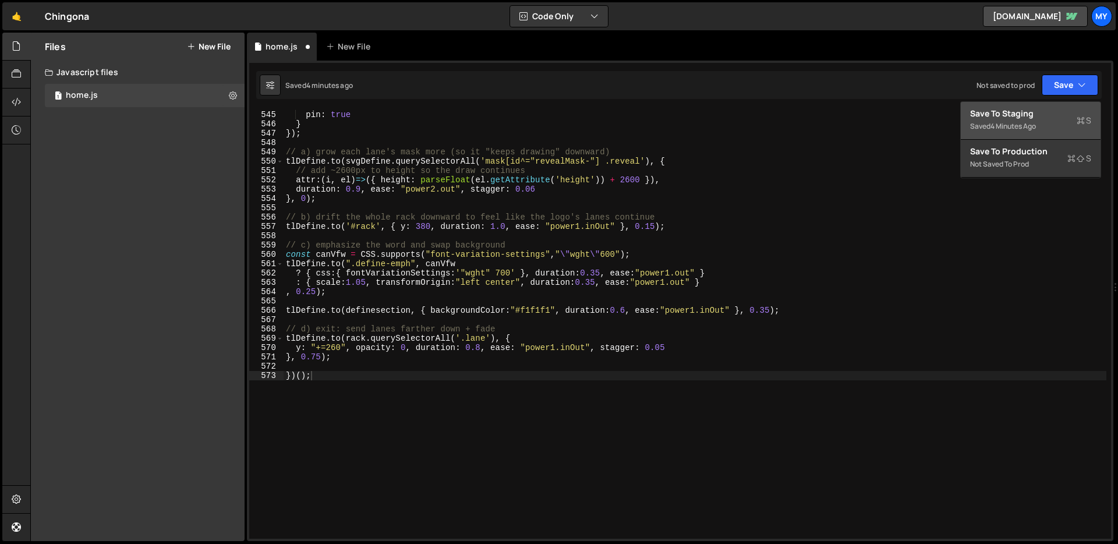
click at [1048, 116] on div "Save to Staging S" at bounding box center [1030, 114] width 121 height 12
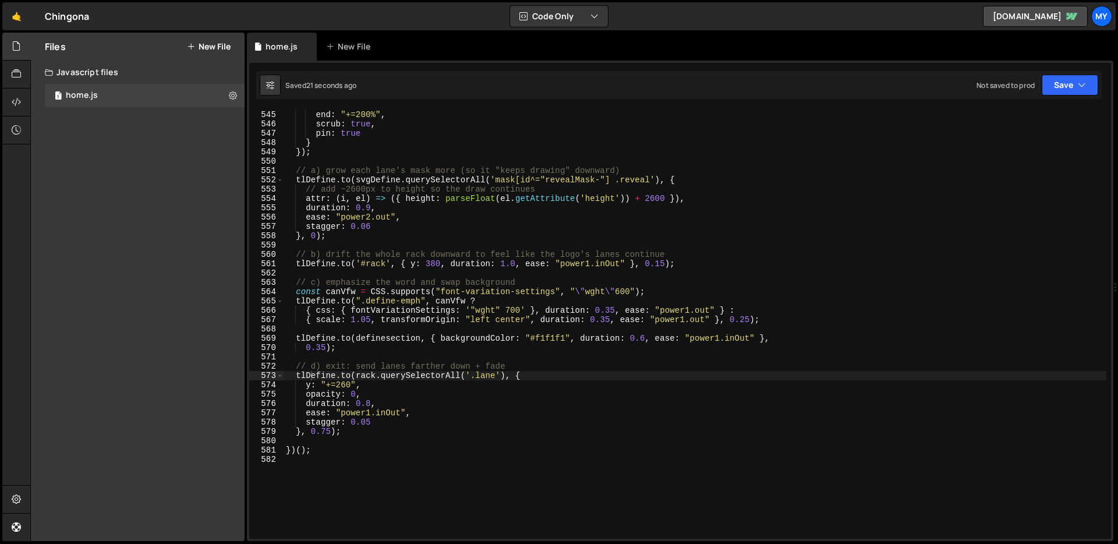
click at [620, 192] on div "start : "top top" , end : "+=200%" , scrub : true , pin : true } }) ; // a) gro…" at bounding box center [695, 325] width 823 height 448
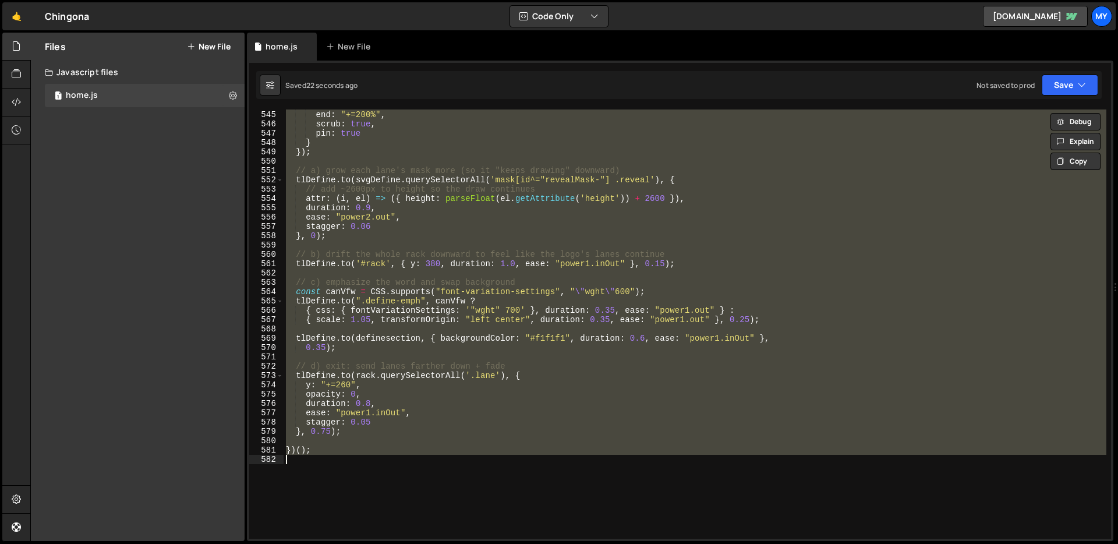
paste textarea
type textarea "})();"
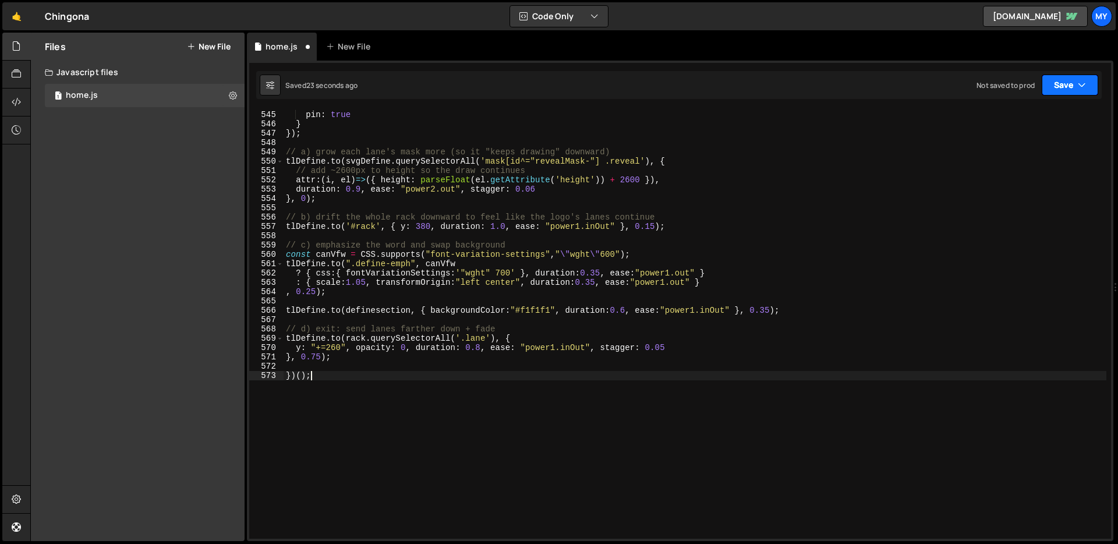
click at [1061, 86] on button "Save" at bounding box center [1070, 85] width 56 height 21
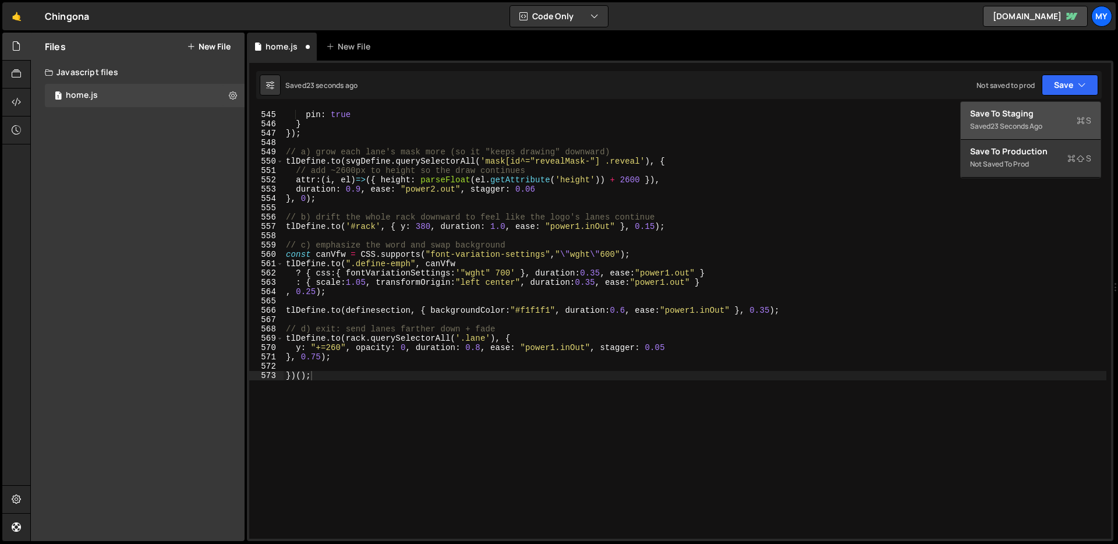
click at [1027, 115] on div "Save to Staging S" at bounding box center [1030, 114] width 121 height 12
